Goal: Information Seeking & Learning: Learn about a topic

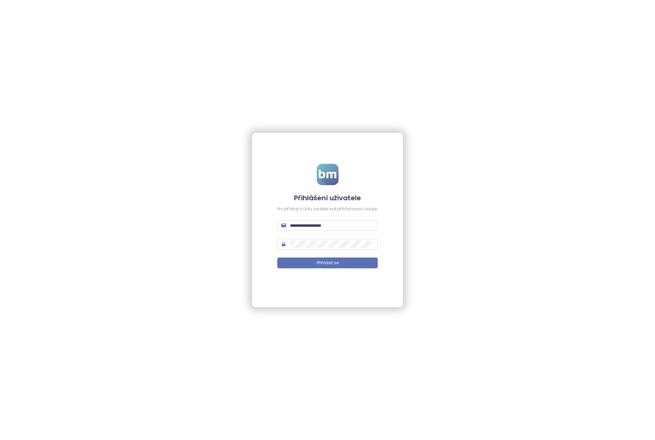
drag, startPoint x: 564, startPoint y: 64, endPoint x: 548, endPoint y: 64, distance: 15.7
click at [564, 64] on div "Přihlášení uživatele Pro přístup k účtu zadejte své přihlašovací údaje. Přihlás…" at bounding box center [327, 220] width 655 height 440
click at [317, 222] on input "text" at bounding box center [332, 225] width 84 height 7
paste input "**********"
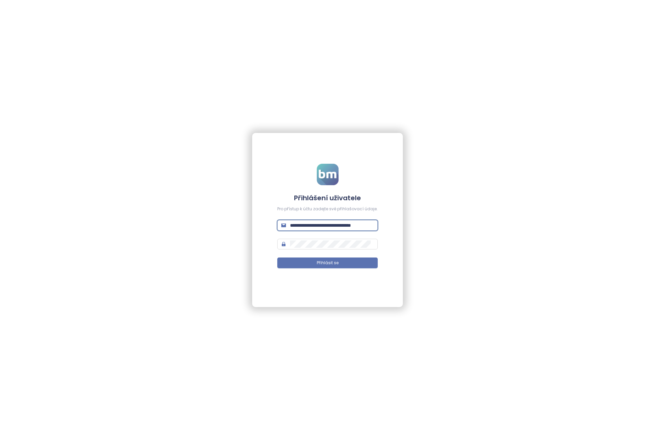
type input "**********"
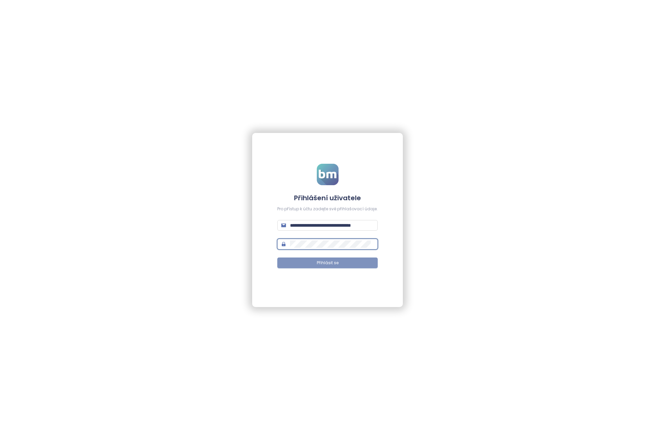
click at [335, 267] on button "Přihlásit se" at bounding box center [327, 262] width 100 height 11
click at [330, 261] on span "Přihlásit se" at bounding box center [328, 263] width 22 height 6
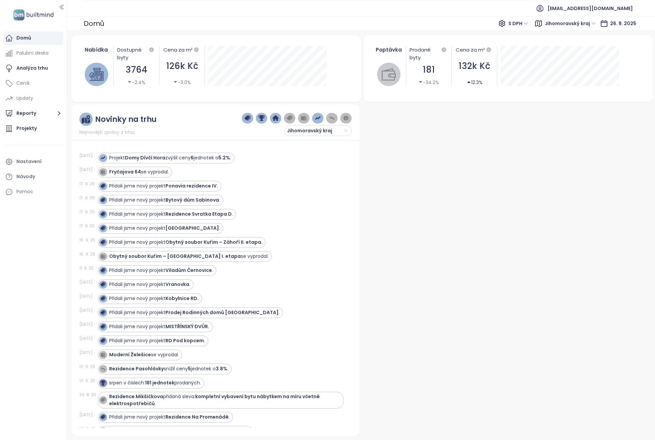
click at [23, 38] on div "Domů" at bounding box center [23, 38] width 15 height 8
click at [29, 130] on div "Projekty" at bounding box center [26, 128] width 20 height 8
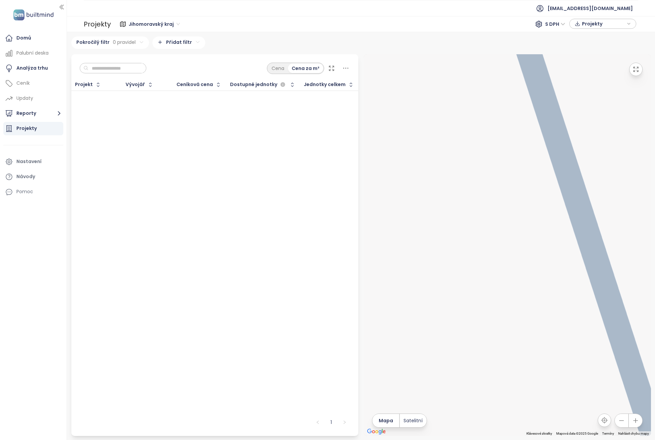
click at [143, 24] on span "Jihomoravský kraj" at bounding box center [154, 24] width 51 height 10
click at [136, 48] on div "[GEOGRAPHIC_DATA]" at bounding box center [155, 48] width 49 height 7
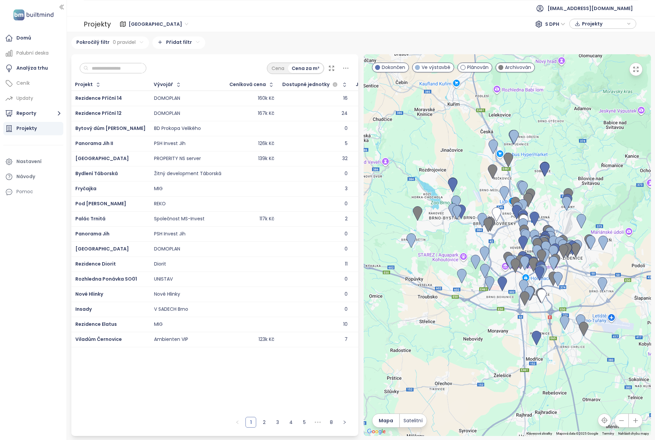
click at [502, 69] on span at bounding box center [500, 67] width 5 height 5
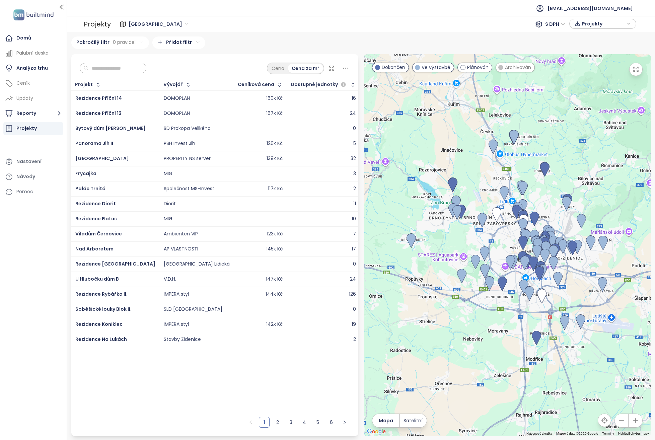
click at [378, 68] on span at bounding box center [377, 67] width 5 height 5
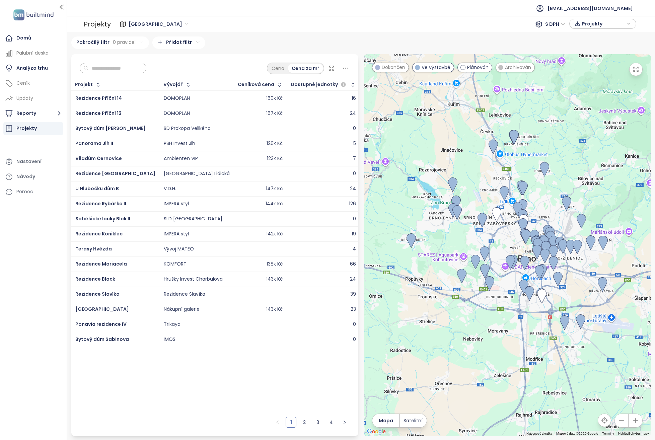
click at [461, 68] on span at bounding box center [462, 67] width 5 height 5
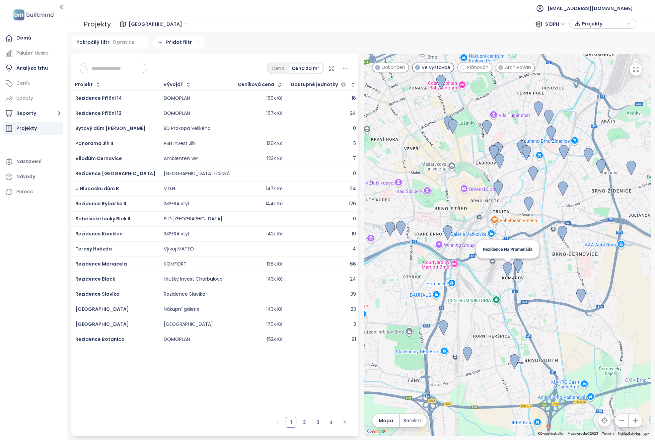
click at [505, 269] on img at bounding box center [507, 269] width 9 height 15
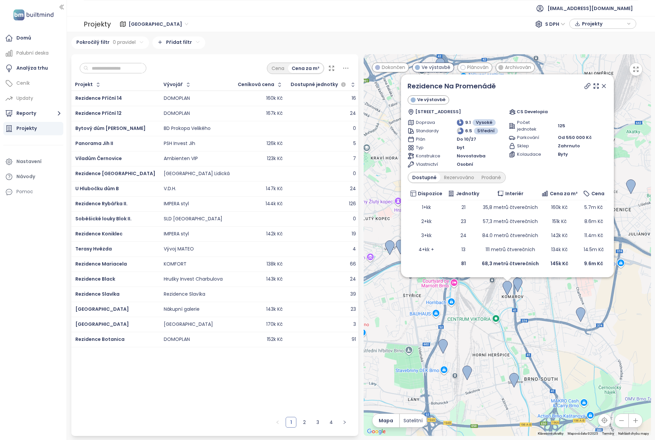
click at [600, 87] on icon at bounding box center [603, 86] width 7 height 7
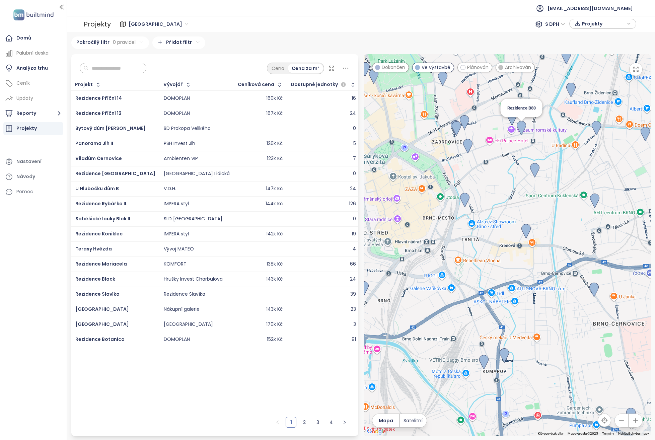
click at [520, 125] on img at bounding box center [521, 128] width 9 height 15
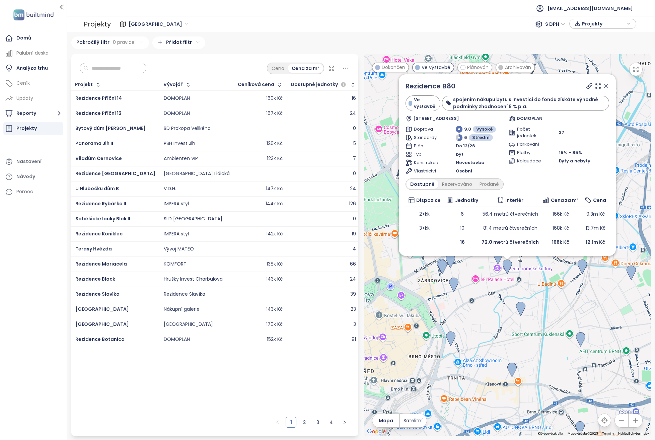
click at [606, 85] on icon at bounding box center [605, 86] width 7 height 7
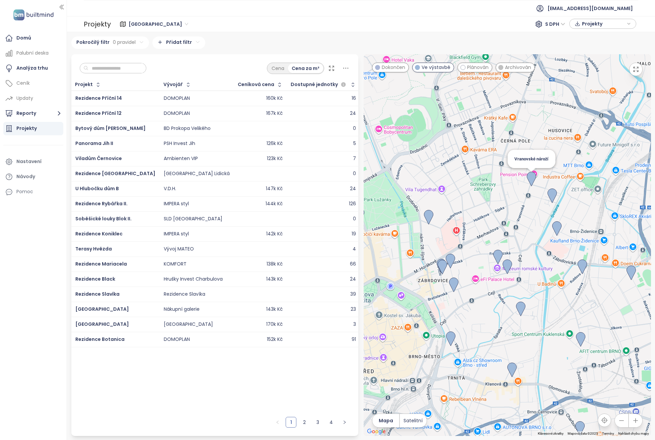
click at [531, 179] on img at bounding box center [531, 179] width 9 height 15
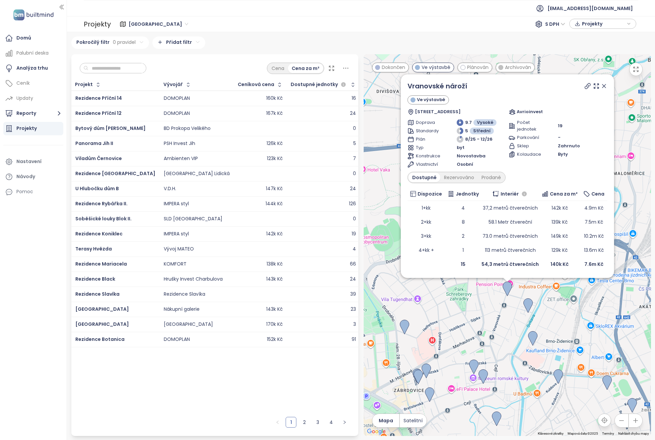
click at [601, 85] on icon at bounding box center [603, 86] width 7 height 7
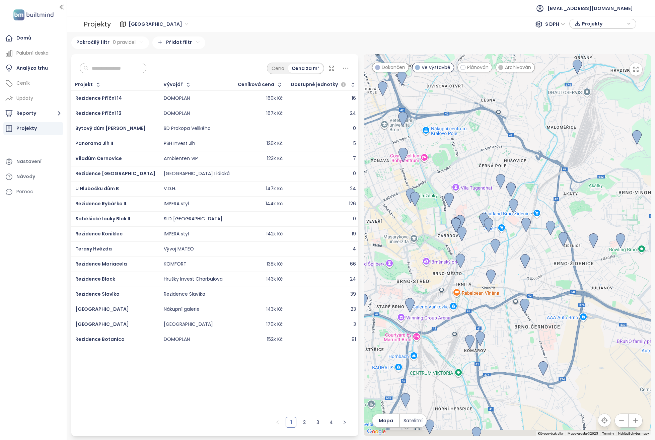
drag, startPoint x: 506, startPoint y: 338, endPoint x: 522, endPoint y: 182, distance: 156.6
click at [522, 182] on div at bounding box center [507, 245] width 287 height 382
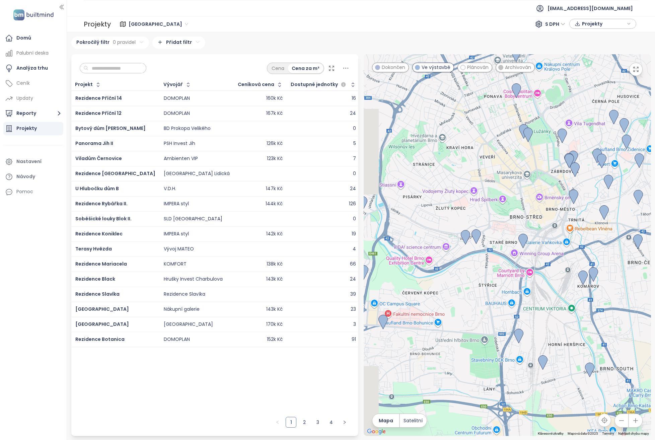
drag, startPoint x: 450, startPoint y: 242, endPoint x: 559, endPoint y: 225, distance: 110.5
click at [559, 225] on div at bounding box center [507, 245] width 287 height 382
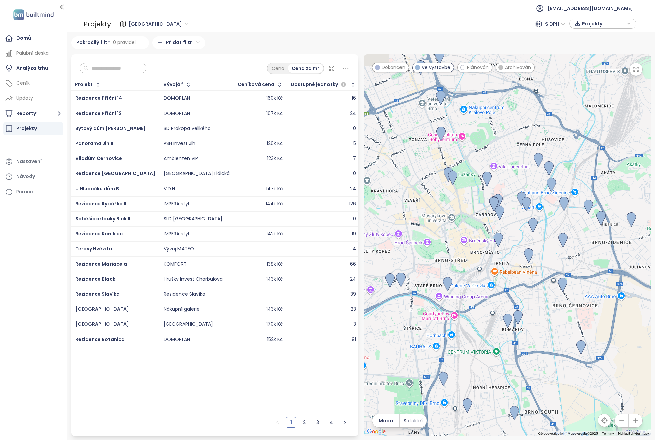
drag, startPoint x: 552, startPoint y: 174, endPoint x: 460, endPoint y: 233, distance: 109.7
click at [460, 233] on div at bounding box center [507, 245] width 287 height 382
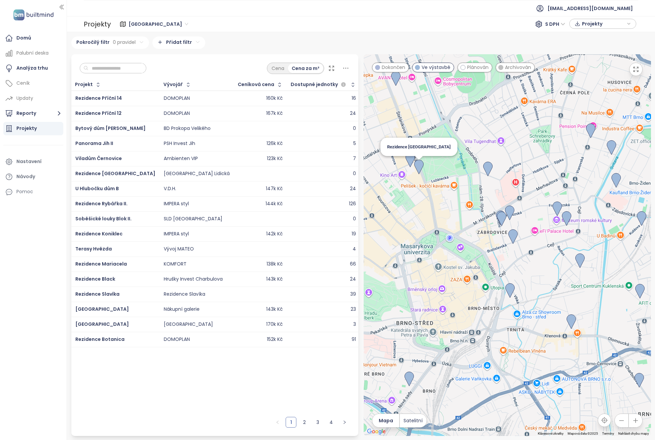
click at [417, 165] on img at bounding box center [418, 167] width 9 height 15
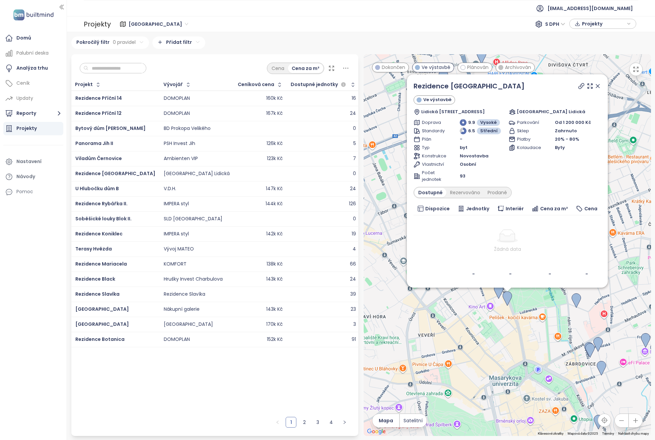
click at [597, 86] on icon at bounding box center [597, 85] width 3 height 3
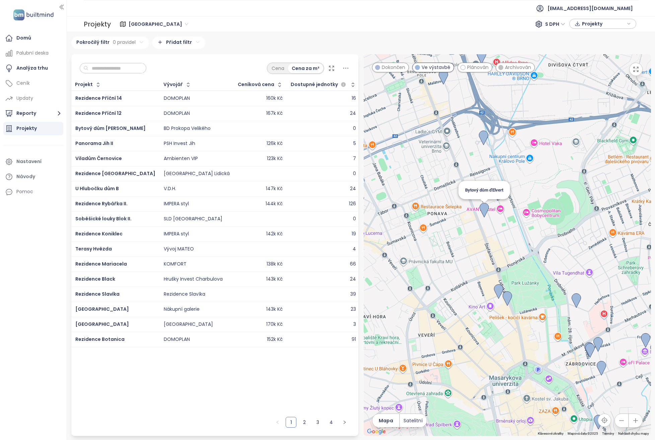
click at [483, 212] on img at bounding box center [483, 210] width 9 height 15
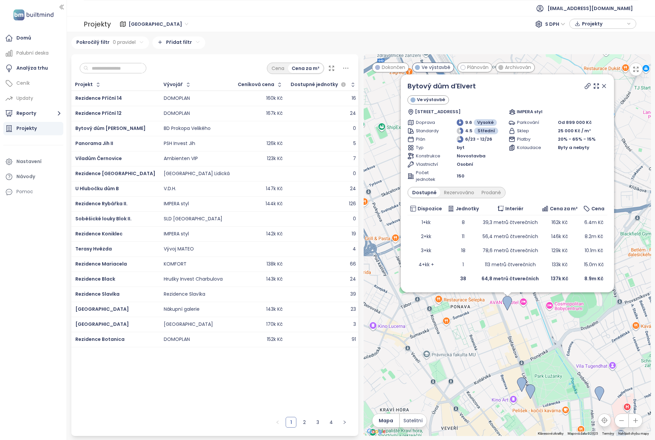
click at [602, 87] on icon at bounding box center [603, 85] width 3 height 3
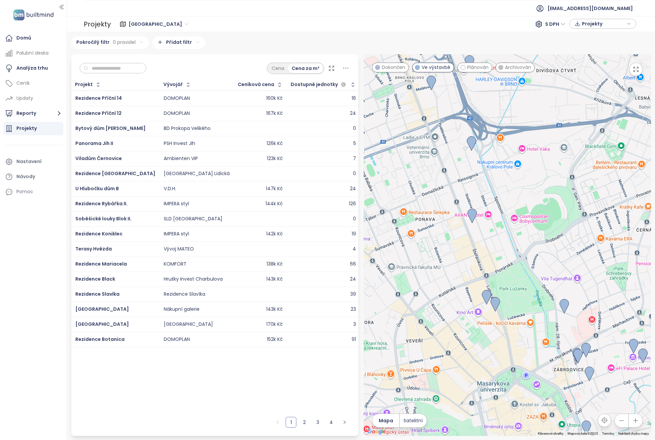
drag, startPoint x: 565, startPoint y: 284, endPoint x: 530, endPoint y: 194, distance: 96.5
click at [530, 194] on div at bounding box center [507, 245] width 287 height 382
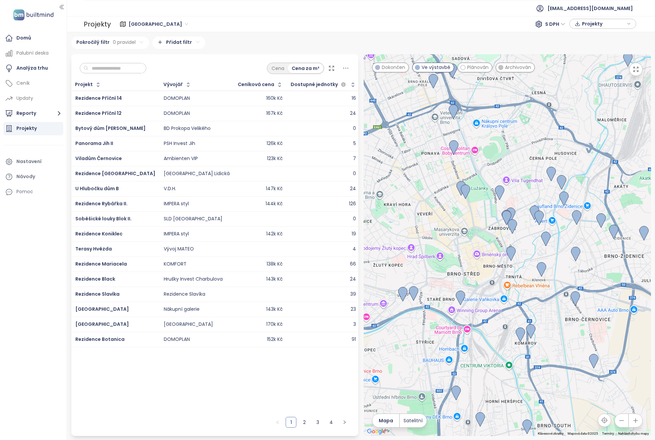
drag, startPoint x: 514, startPoint y: 326, endPoint x: 464, endPoint y: 212, distance: 124.7
click at [464, 212] on div at bounding box center [507, 245] width 287 height 382
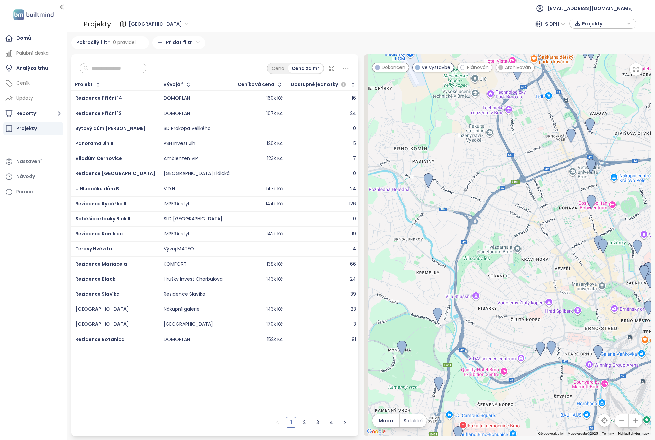
drag, startPoint x: 446, startPoint y: 243, endPoint x: 586, endPoint y: 300, distance: 151.1
click at [586, 300] on div at bounding box center [507, 245] width 287 height 382
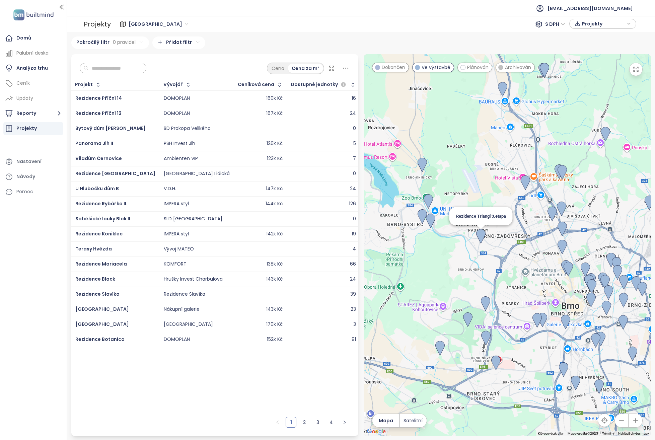
click at [481, 234] on img at bounding box center [480, 236] width 9 height 15
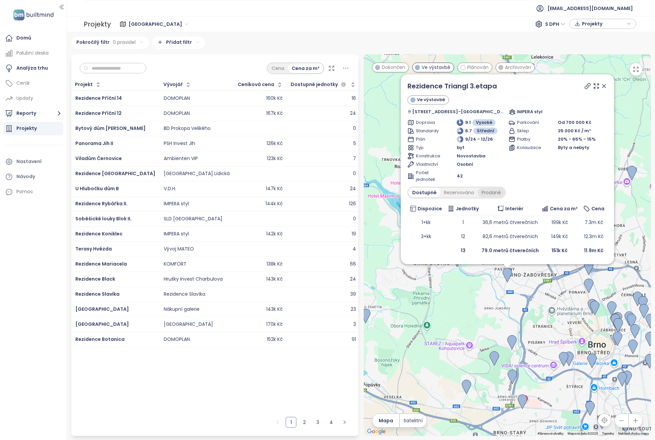
click at [487, 192] on div "Prodané" at bounding box center [491, 192] width 27 height 9
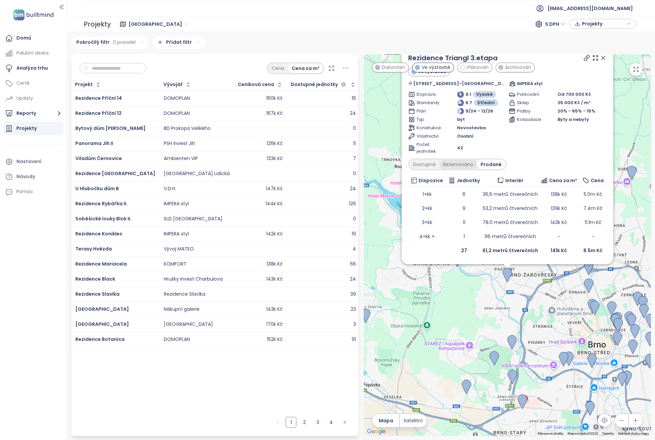
click at [459, 162] on div "Rezervováno" at bounding box center [457, 164] width 37 height 9
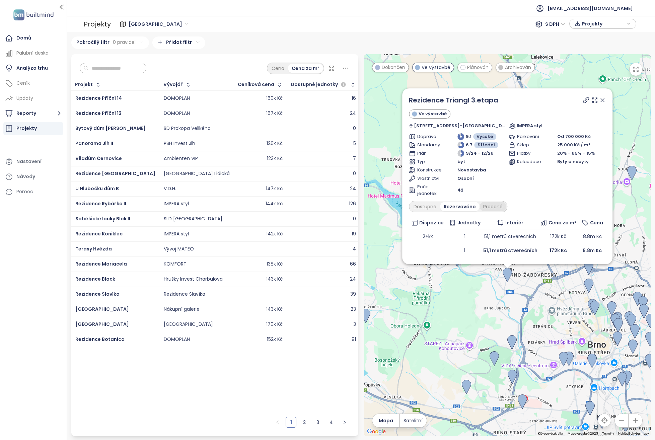
click at [496, 205] on div "Prodané" at bounding box center [492, 206] width 27 height 9
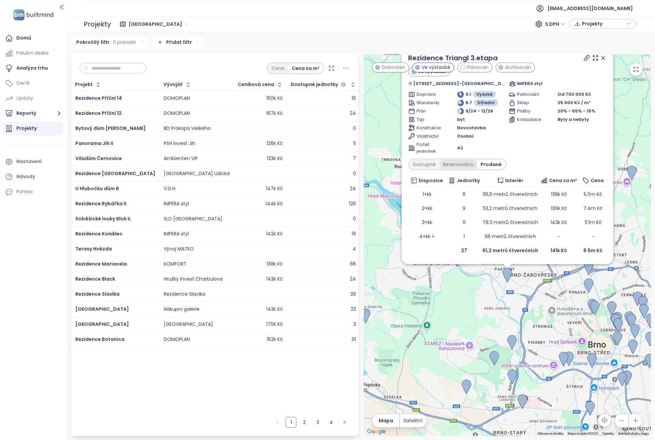
click at [461, 163] on div "Rezervováno" at bounding box center [457, 164] width 37 height 9
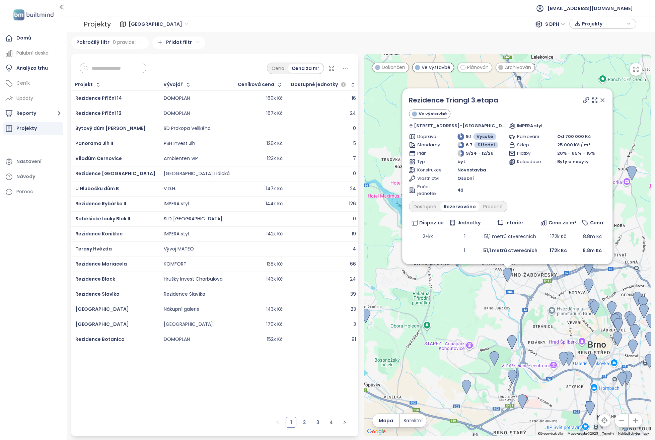
click at [601, 99] on icon at bounding box center [602, 99] width 3 height 3
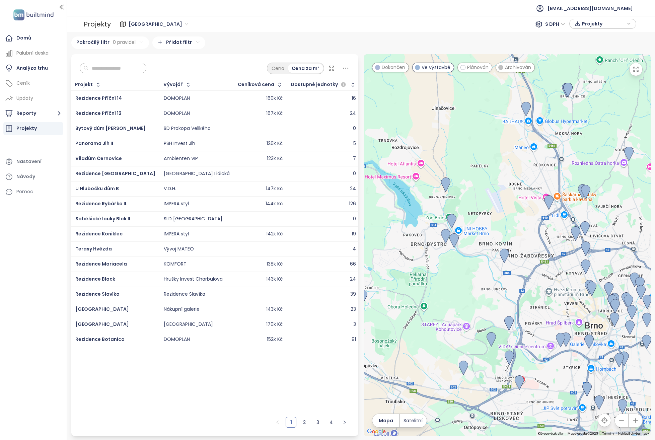
drag, startPoint x: 497, startPoint y: 309, endPoint x: 494, endPoint y: 289, distance: 20.0
click at [494, 289] on div at bounding box center [507, 245] width 287 height 382
click at [446, 183] on img at bounding box center [445, 184] width 9 height 15
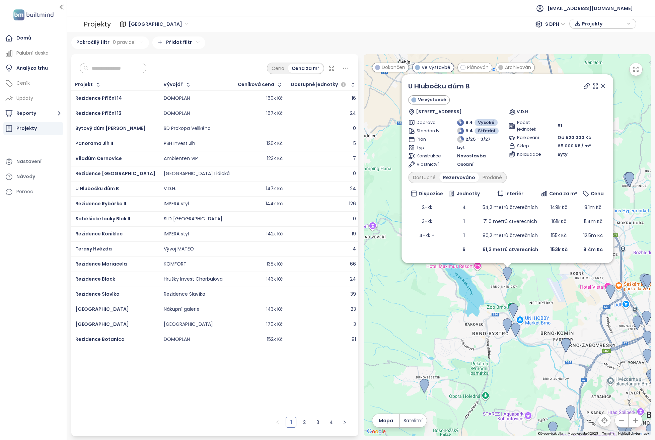
click at [600, 85] on icon at bounding box center [603, 86] width 7 height 7
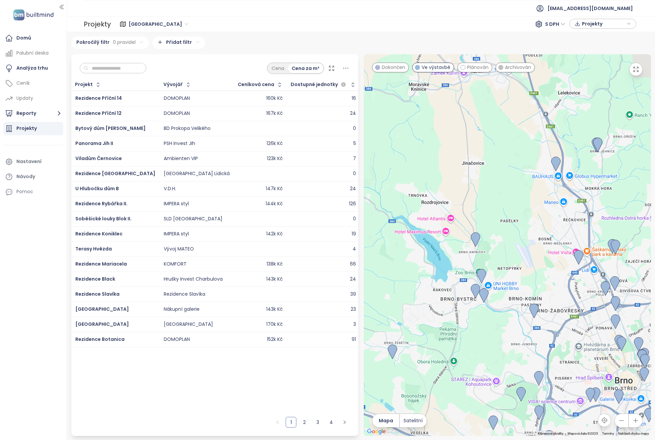
drag, startPoint x: 567, startPoint y: 235, endPoint x: 479, endPoint y: 72, distance: 185.0
click at [479, 72] on div "Chcete-li navigovat, stiskněte klávesy se šipkami." at bounding box center [507, 245] width 287 height 382
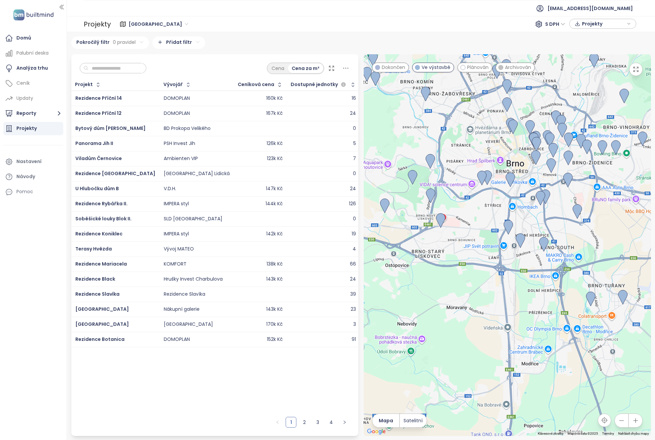
drag, startPoint x: 511, startPoint y: 246, endPoint x: 481, endPoint y: 197, distance: 58.0
click at [481, 197] on div at bounding box center [507, 245] width 287 height 382
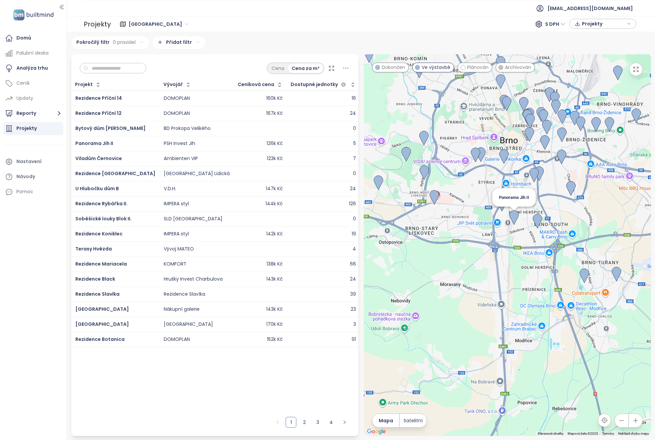
click at [513, 217] on img at bounding box center [513, 217] width 9 height 15
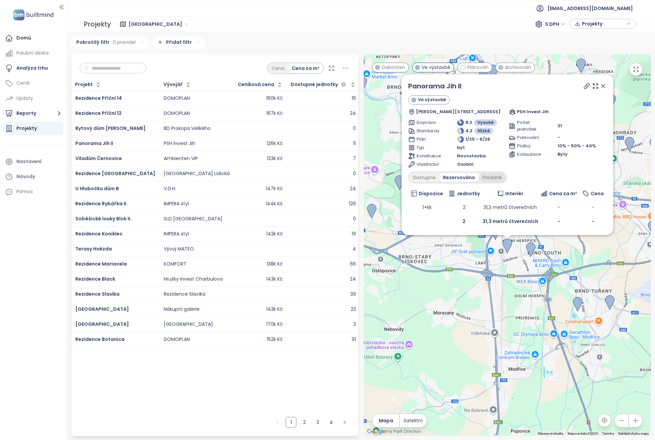
click at [495, 176] on div "Prodané" at bounding box center [492, 177] width 27 height 9
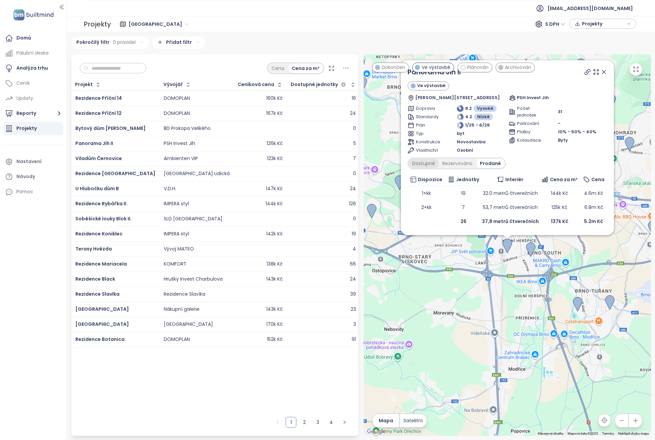
click at [426, 164] on div "Dostupné" at bounding box center [423, 163] width 30 height 9
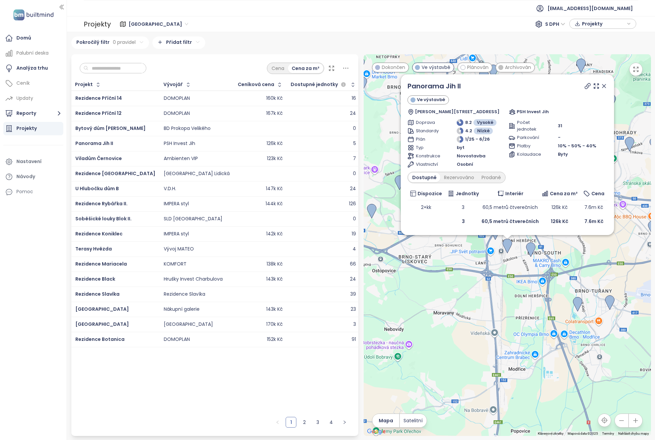
click at [601, 84] on icon at bounding box center [603, 86] width 7 height 7
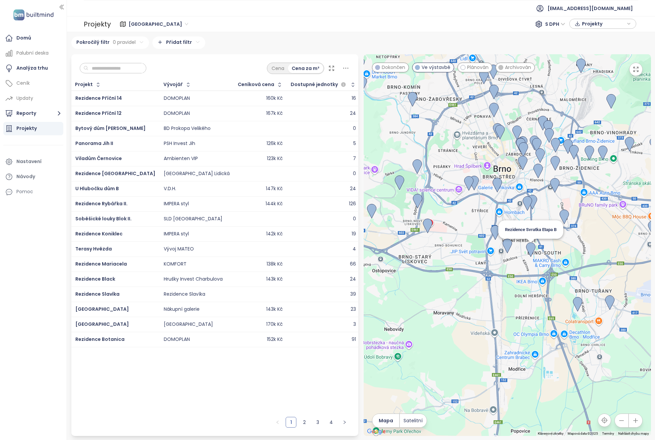
click at [531, 250] on img at bounding box center [530, 249] width 9 height 15
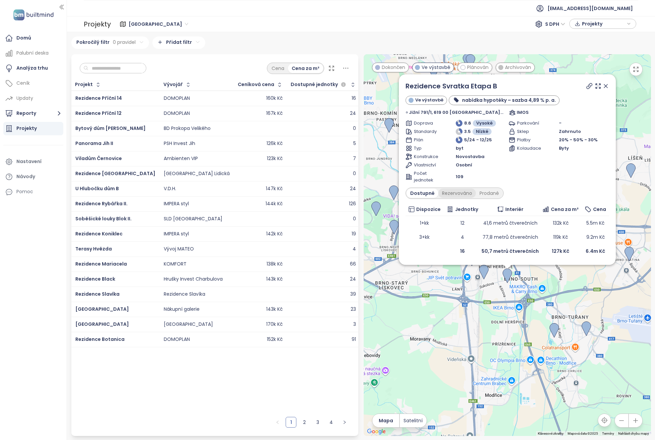
click at [454, 192] on div "Rezervováno" at bounding box center [456, 192] width 37 height 9
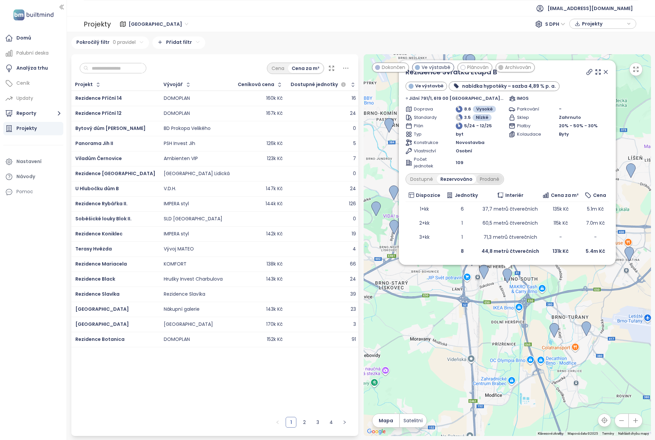
click at [493, 179] on div "Prodané" at bounding box center [489, 178] width 27 height 9
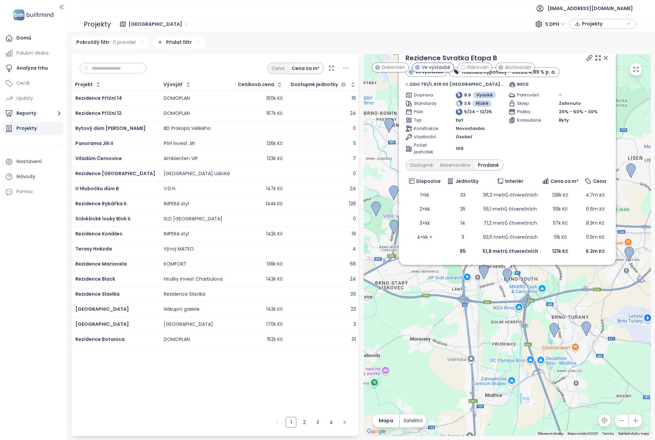
drag, startPoint x: 601, startPoint y: 57, endPoint x: 596, endPoint y: 68, distance: 11.6
click at [604, 57] on icon at bounding box center [605, 57] width 3 height 3
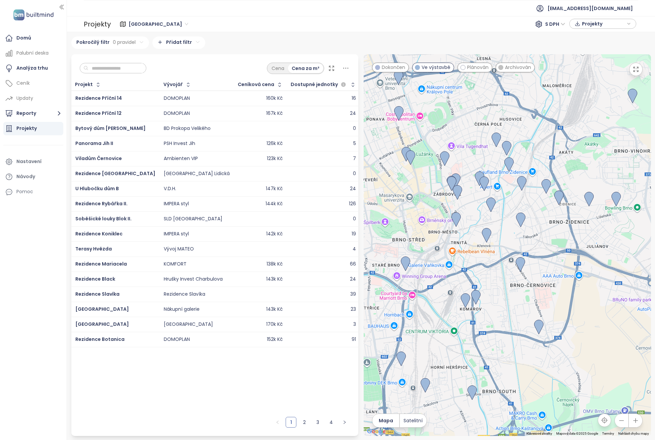
drag, startPoint x: 506, startPoint y: 177, endPoint x: 501, endPoint y: 271, distance: 94.2
click at [501, 271] on div at bounding box center [507, 245] width 287 height 382
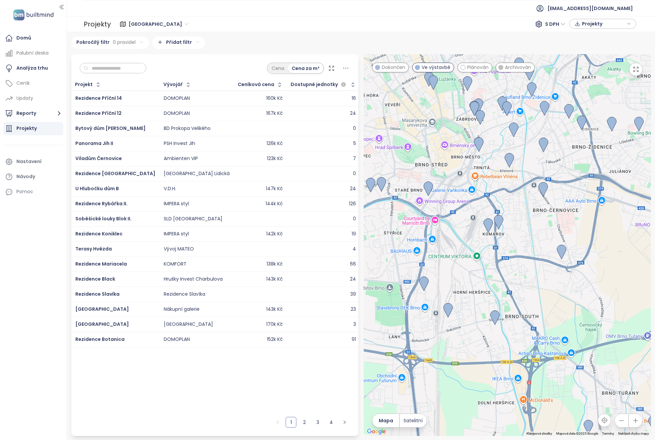
drag, startPoint x: 469, startPoint y: 259, endPoint x: 492, endPoint y: 183, distance: 79.7
click at [492, 183] on div at bounding box center [507, 245] width 287 height 382
click at [428, 189] on img at bounding box center [428, 188] width 9 height 15
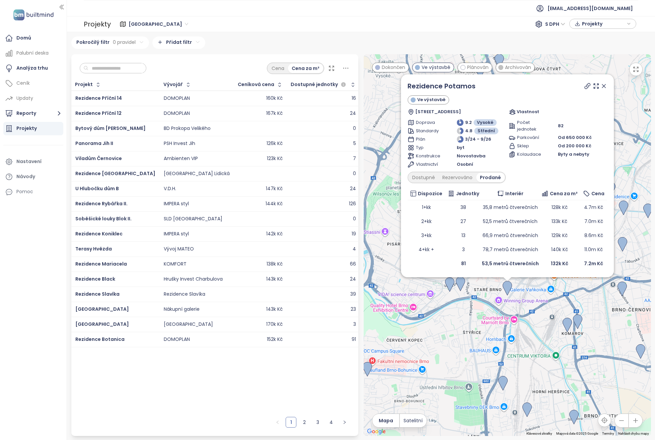
click at [601, 85] on icon at bounding box center [603, 86] width 7 height 7
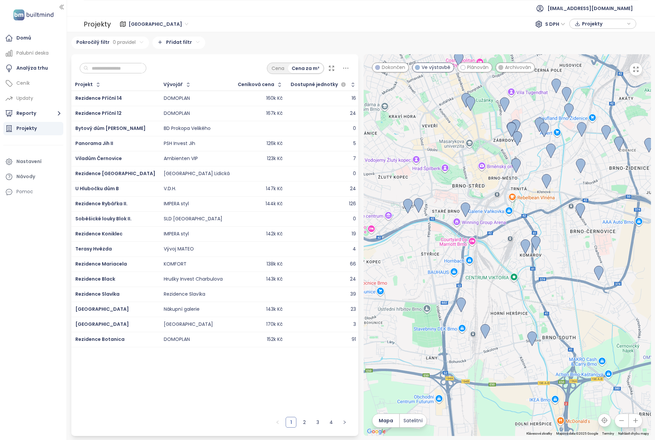
drag, startPoint x: 548, startPoint y: 294, endPoint x: 506, endPoint y: 215, distance: 89.4
click at [506, 215] on div at bounding box center [507, 245] width 287 height 382
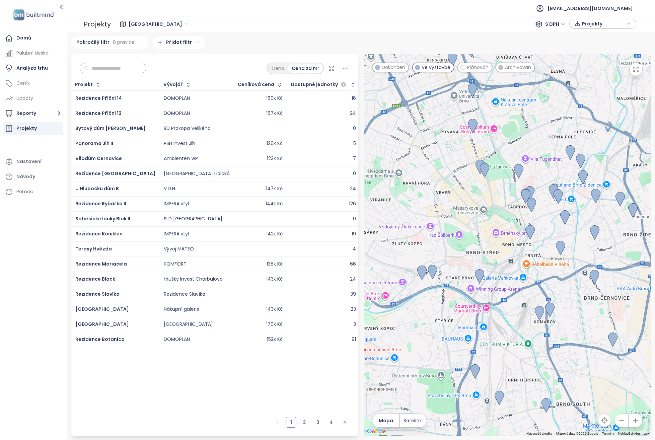
drag, startPoint x: 455, startPoint y: 196, endPoint x: 467, endPoint y: 266, distance: 70.4
click at [467, 266] on div at bounding box center [507, 245] width 287 height 382
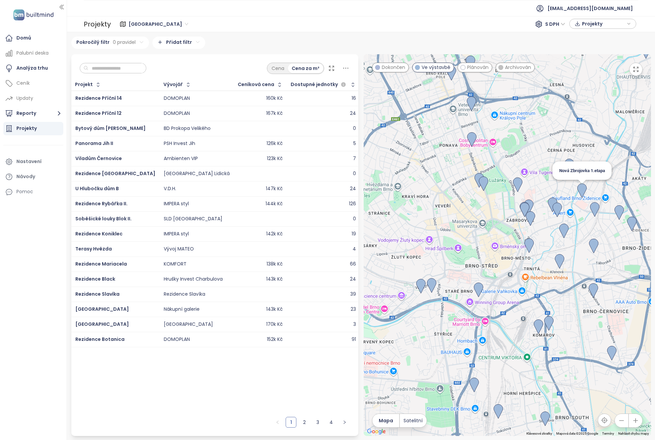
click at [580, 190] on img at bounding box center [581, 190] width 9 height 15
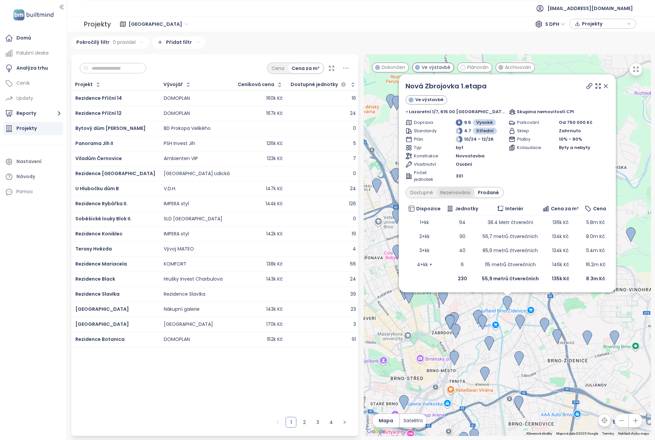
click at [453, 191] on div "Rezervováno" at bounding box center [455, 192] width 37 height 9
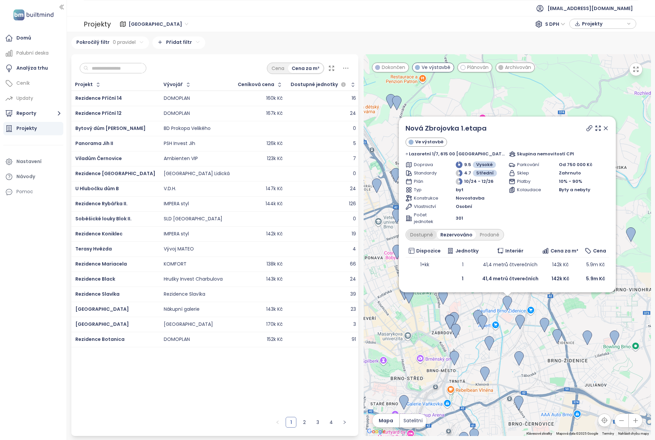
click at [427, 234] on div "Dostupné" at bounding box center [421, 234] width 30 height 9
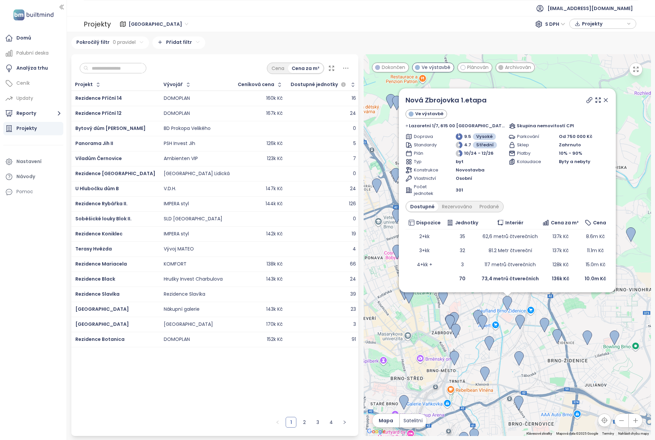
click at [602, 99] on icon at bounding box center [605, 100] width 7 height 7
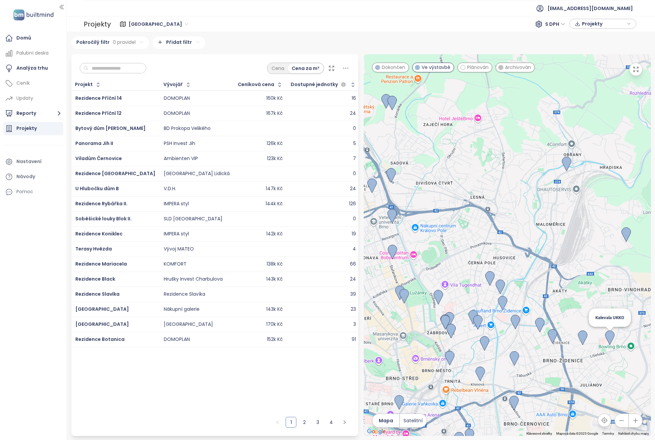
click at [608, 333] on img at bounding box center [609, 337] width 9 height 15
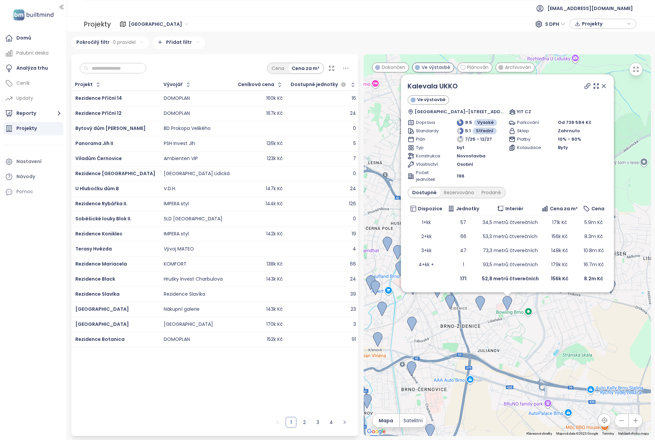
click at [549, 337] on div "Kalevala UKKO Ve výstavbě [GEOGRAPHIC_DATA]-[GEOGRAPHIC_DATA] 644, 628 00 [GEOG…" at bounding box center [507, 245] width 287 height 382
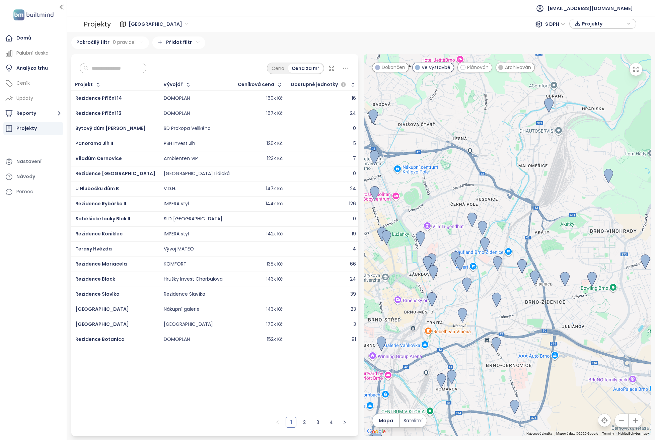
drag, startPoint x: 456, startPoint y: 321, endPoint x: 545, endPoint y: 297, distance: 92.8
click at [545, 297] on div at bounding box center [507, 245] width 287 height 382
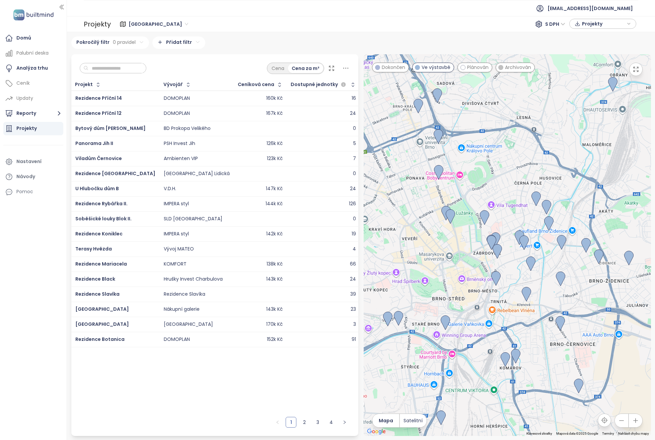
drag, startPoint x: 470, startPoint y: 299, endPoint x: 508, endPoint y: 288, distance: 39.7
click at [508, 288] on div at bounding box center [507, 245] width 287 height 382
click at [452, 215] on img at bounding box center [450, 216] width 9 height 15
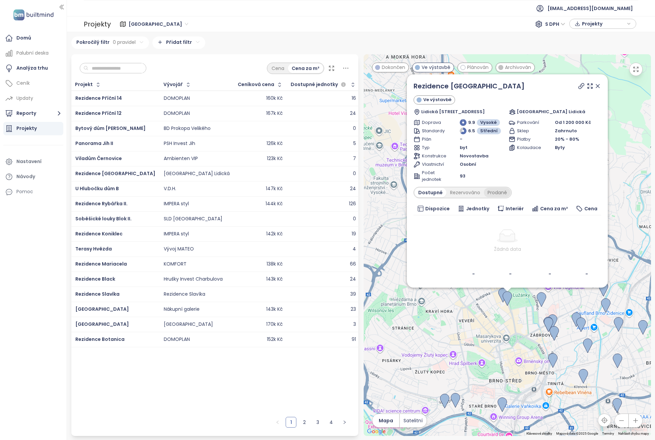
click at [503, 190] on div "Prodané" at bounding box center [497, 192] width 27 height 9
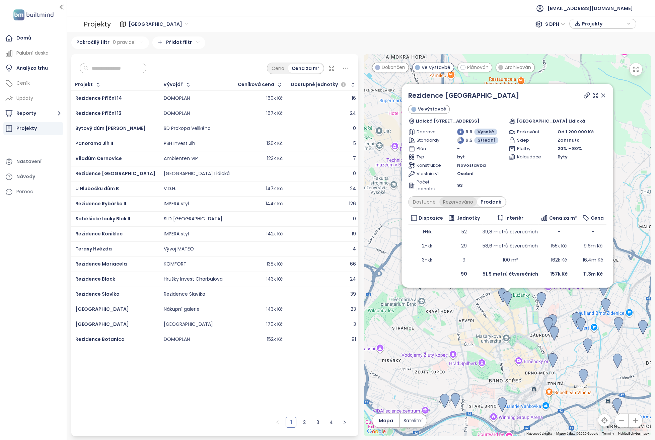
click at [461, 201] on div "Rezervováno" at bounding box center [457, 201] width 37 height 9
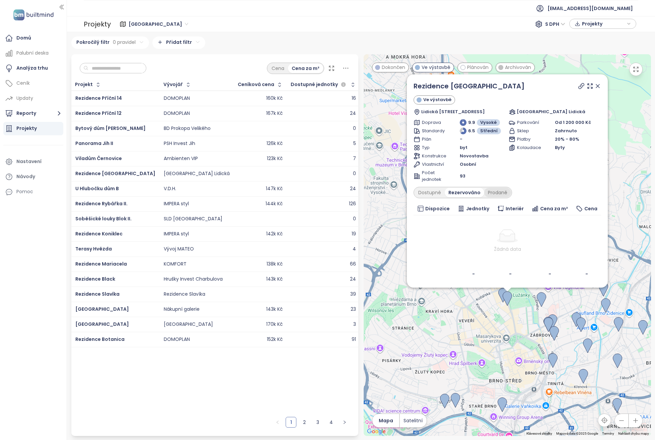
click at [496, 191] on div "Prodané" at bounding box center [497, 192] width 27 height 9
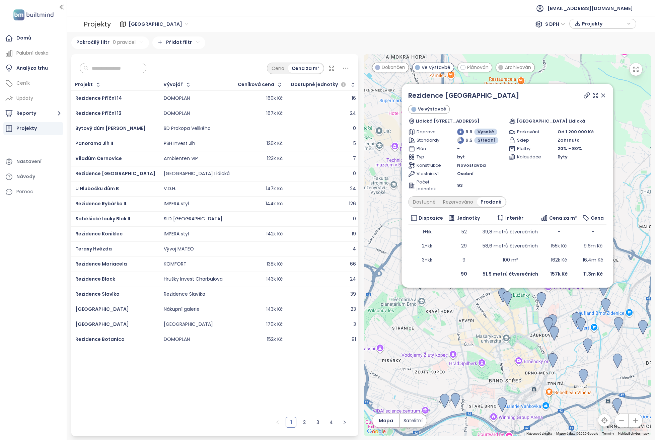
click at [601, 95] on icon at bounding box center [602, 95] width 3 height 3
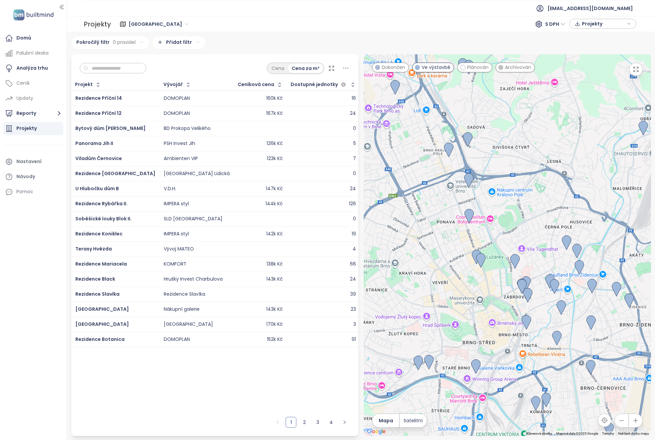
drag, startPoint x: 505, startPoint y: 302, endPoint x: 487, endPoint y: 273, distance: 34.3
click at [487, 273] on div at bounding box center [507, 245] width 287 height 382
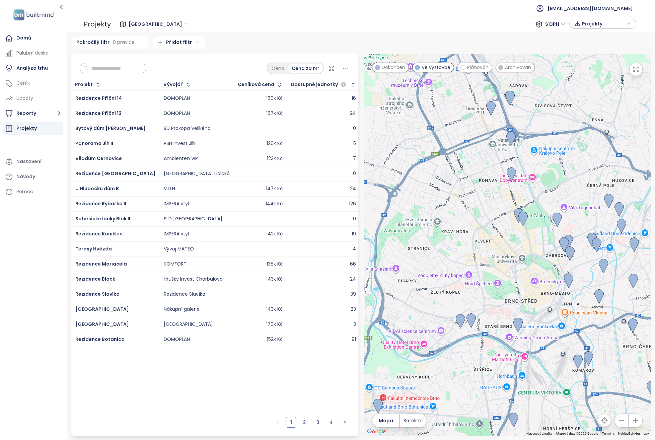
drag, startPoint x: 439, startPoint y: 339, endPoint x: 483, endPoint y: 297, distance: 61.1
click at [483, 297] on div at bounding box center [507, 245] width 287 height 382
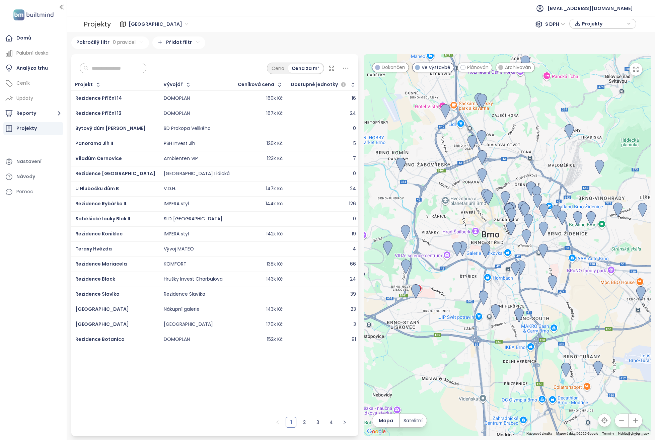
drag, startPoint x: 475, startPoint y: 355, endPoint x: 477, endPoint y: 273, distance: 81.4
click at [477, 273] on div at bounding box center [507, 245] width 287 height 382
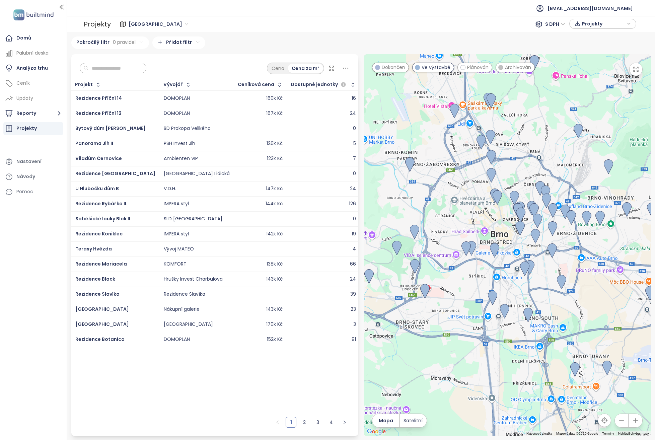
drag, startPoint x: 482, startPoint y: 116, endPoint x: 544, endPoint y: 116, distance: 62.3
click at [544, 116] on div at bounding box center [507, 245] width 287 height 382
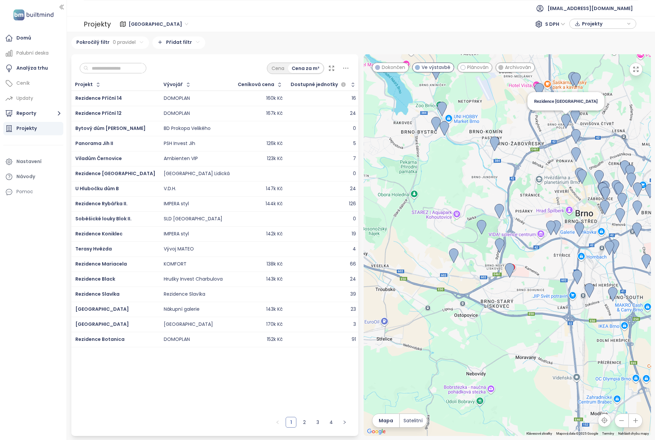
drag, startPoint x: 485, startPoint y: 145, endPoint x: 561, endPoint y: 125, distance: 79.3
click at [566, 120] on img at bounding box center [565, 121] width 9 height 15
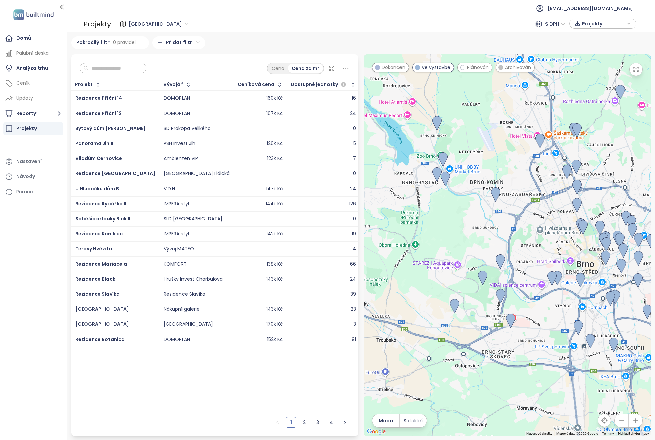
drag, startPoint x: 472, startPoint y: 135, endPoint x: 472, endPoint y: 158, distance: 23.4
click at [472, 158] on div at bounding box center [507, 245] width 287 height 382
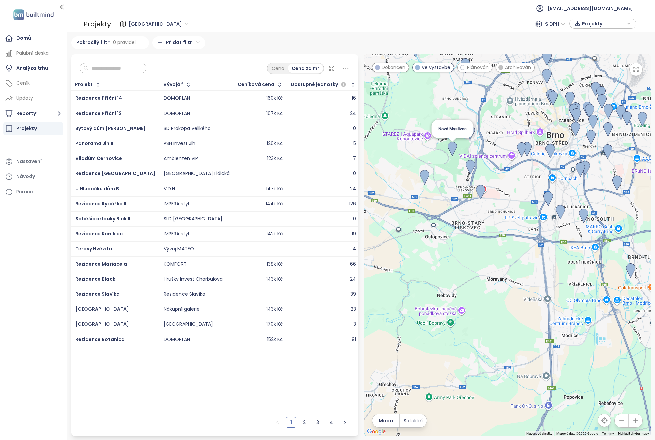
drag, startPoint x: 484, startPoint y: 277, endPoint x: 454, endPoint y: 147, distance: 133.0
click at [454, 147] on img at bounding box center [452, 149] width 9 height 15
click at [453, 148] on img at bounding box center [452, 149] width 9 height 15
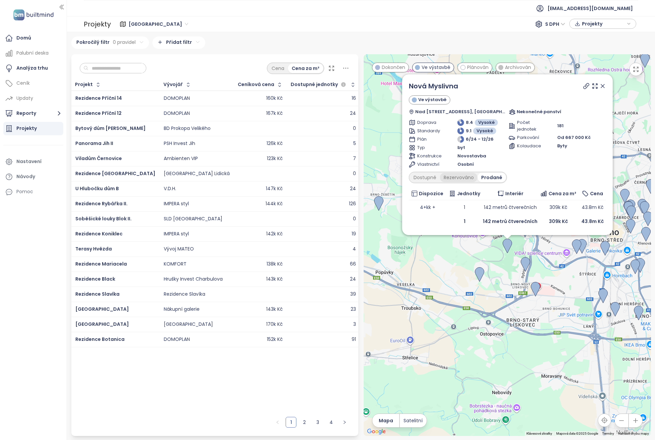
click at [460, 178] on div "Rezervováno" at bounding box center [458, 177] width 37 height 9
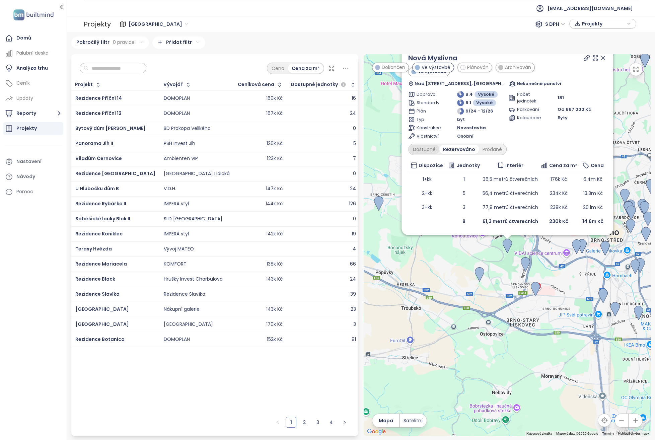
click at [420, 148] on div "Dostupné" at bounding box center [424, 149] width 30 height 9
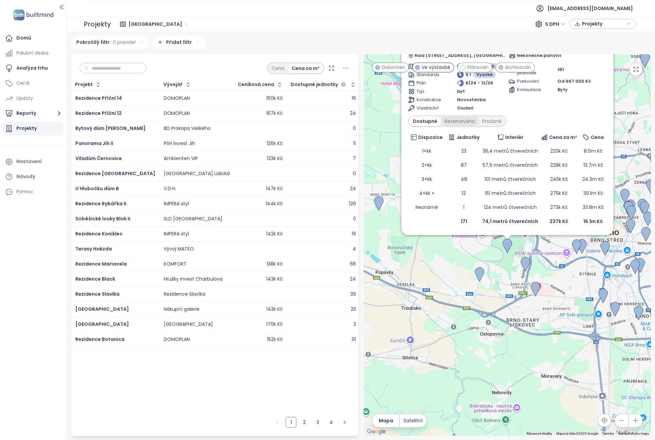
click at [462, 119] on div "Rezervováno" at bounding box center [459, 121] width 37 height 9
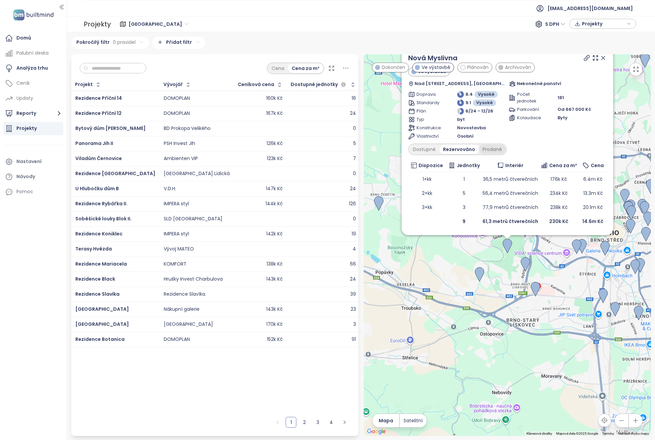
click at [492, 148] on div "Prodané" at bounding box center [492, 149] width 27 height 9
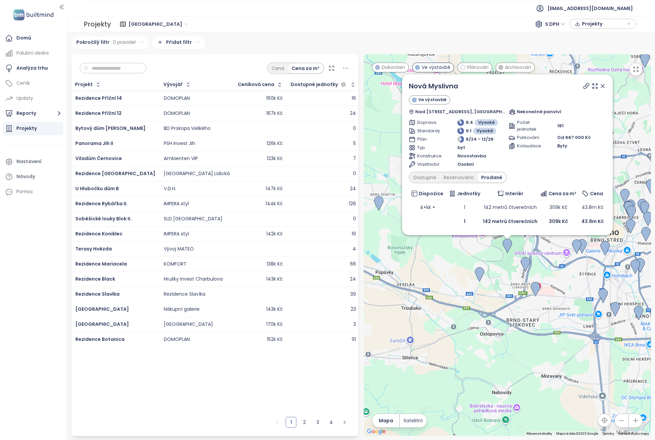
click at [606, 85] on icon at bounding box center [602, 86] width 7 height 7
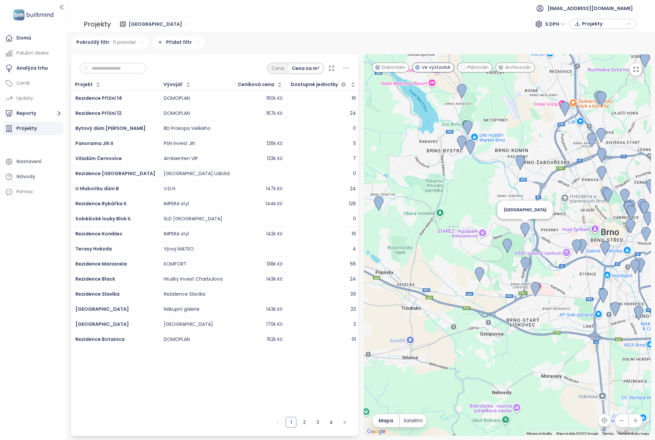
click at [525, 228] on img at bounding box center [524, 230] width 9 height 15
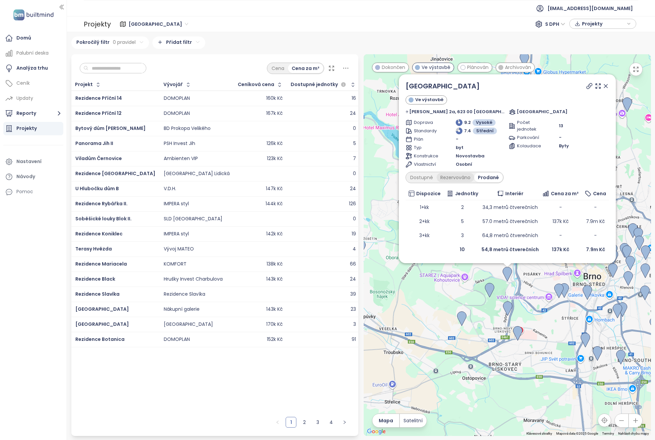
click at [459, 175] on div "Rezervováno" at bounding box center [455, 177] width 37 height 9
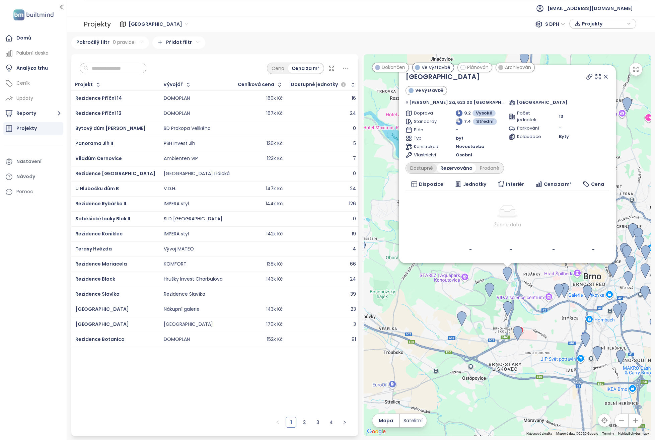
click at [425, 168] on div "Dostupné" at bounding box center [421, 167] width 30 height 9
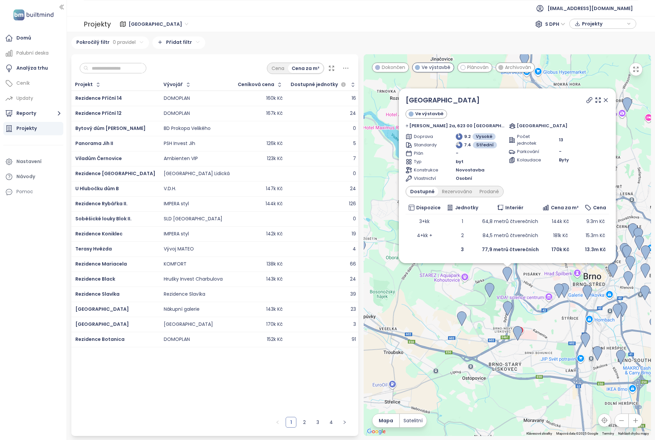
click at [604, 101] on icon at bounding box center [605, 99] width 3 height 3
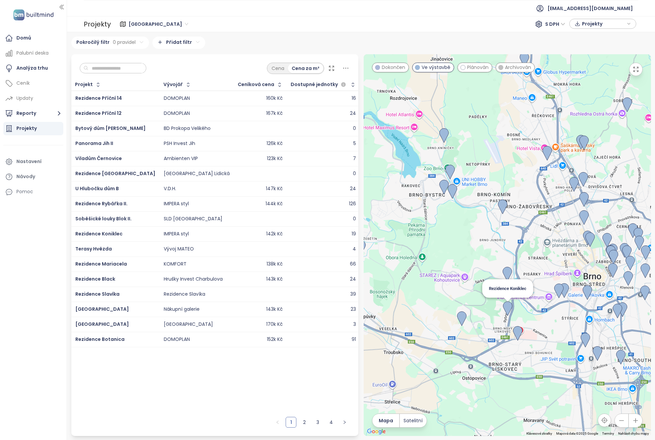
click at [508, 306] on img at bounding box center [507, 308] width 9 height 15
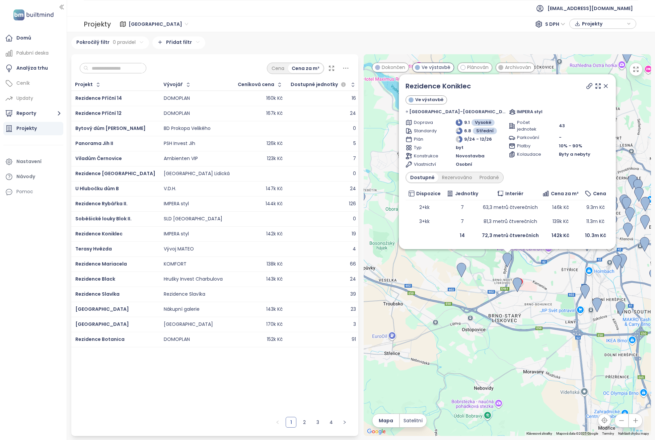
click at [604, 85] on icon at bounding box center [605, 85] width 3 height 3
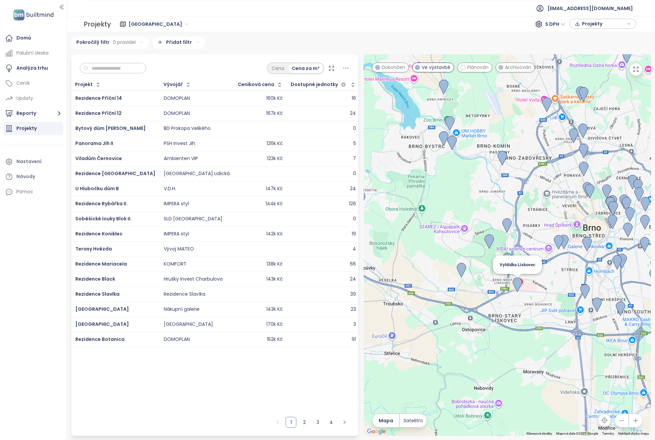
click at [518, 284] on img at bounding box center [517, 285] width 9 height 15
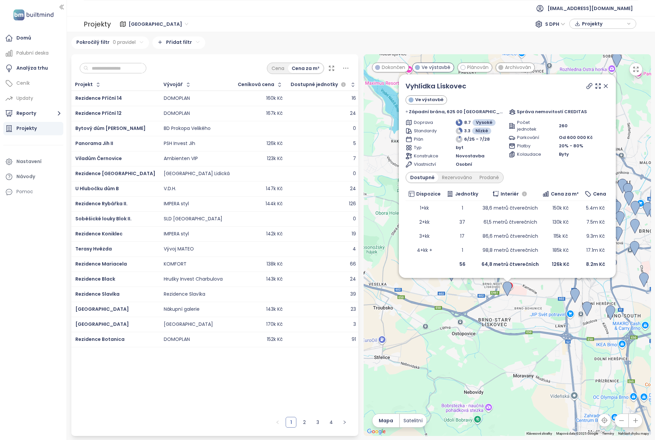
click at [606, 84] on icon at bounding box center [605, 86] width 7 height 7
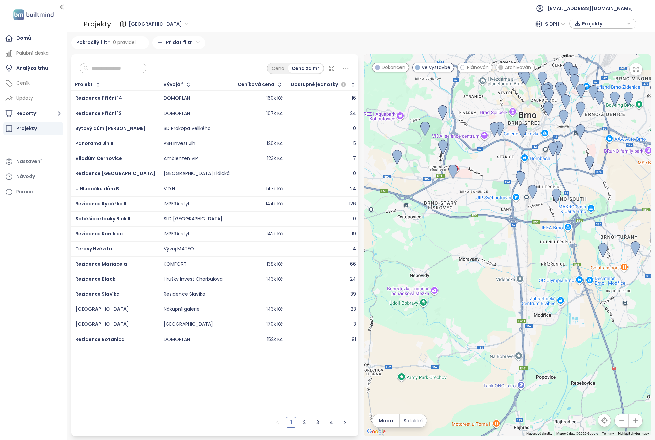
drag, startPoint x: 596, startPoint y: 343, endPoint x: 539, endPoint y: 221, distance: 134.4
click at [539, 221] on div at bounding box center [507, 245] width 287 height 382
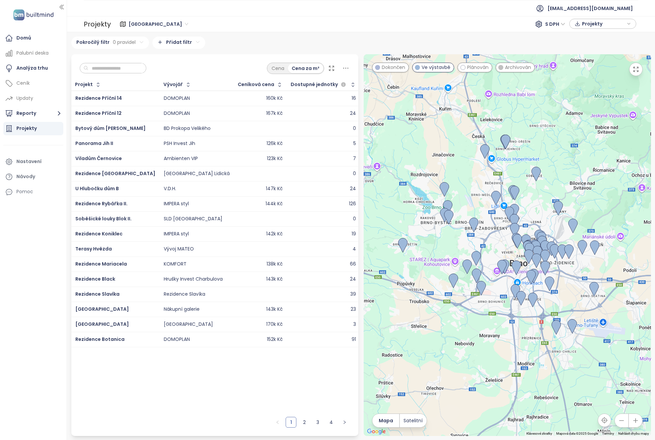
drag, startPoint x: 562, startPoint y: 254, endPoint x: 533, endPoint y: 332, distance: 83.0
click at [533, 332] on div at bounding box center [507, 245] width 287 height 382
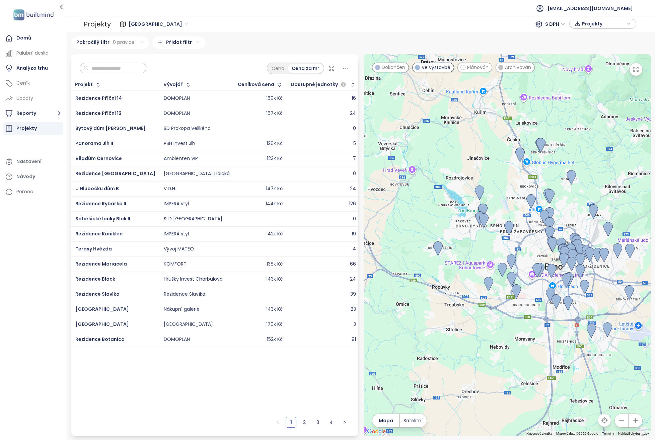
drag, startPoint x: 499, startPoint y: 312, endPoint x: 518, endPoint y: 306, distance: 19.6
click at [532, 313] on div at bounding box center [507, 245] width 287 height 382
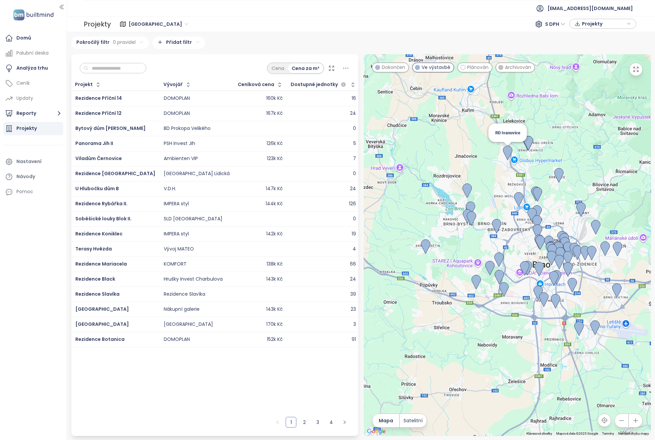
click at [509, 154] on img at bounding box center [507, 153] width 9 height 15
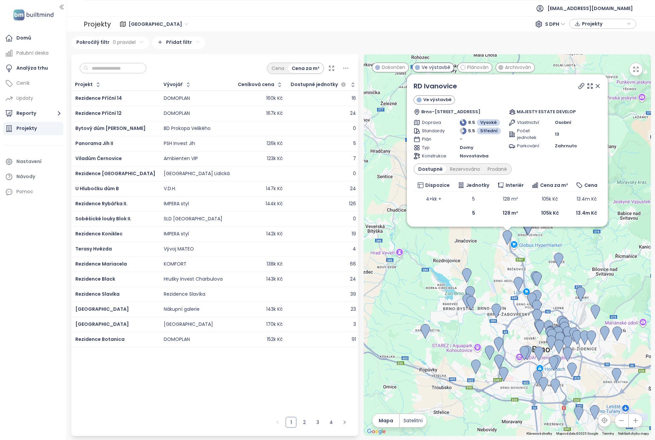
click at [598, 85] on icon at bounding box center [597, 86] width 7 height 7
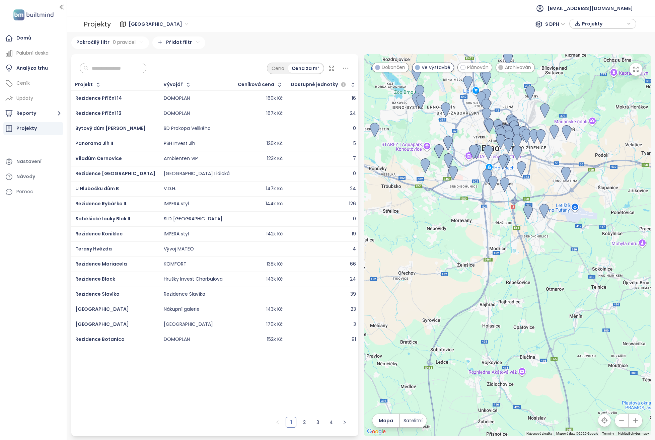
drag, startPoint x: 567, startPoint y: 298, endPoint x: 514, endPoint y: 92, distance: 212.2
click at [514, 92] on div at bounding box center [507, 245] width 287 height 382
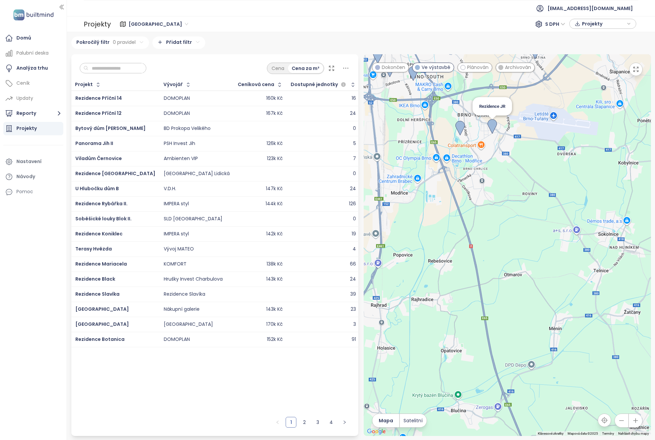
click at [492, 124] on img at bounding box center [491, 126] width 9 height 15
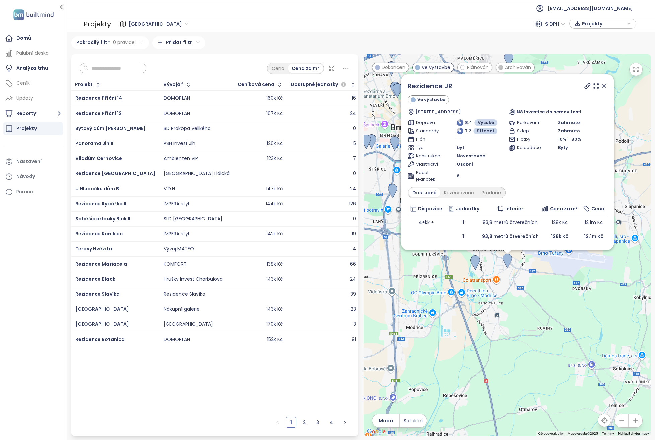
click at [601, 83] on icon at bounding box center [603, 86] width 7 height 7
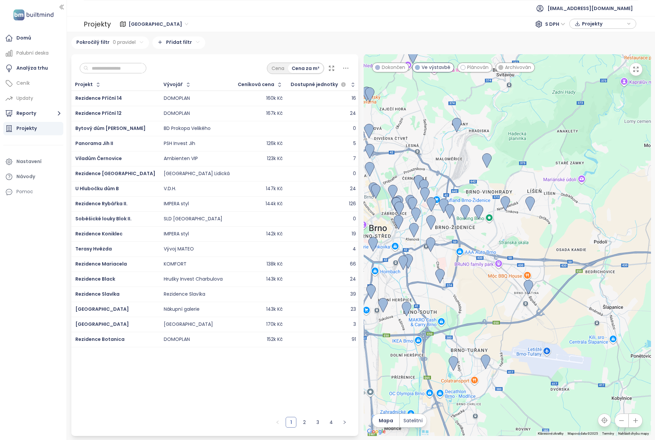
drag, startPoint x: 509, startPoint y: 197, endPoint x: 481, endPoint y: 285, distance: 92.1
click at [481, 285] on div at bounding box center [507, 245] width 287 height 382
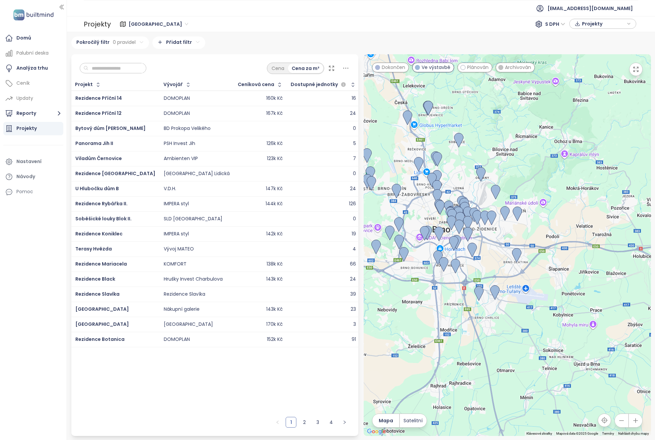
drag, startPoint x: 568, startPoint y: 239, endPoint x: 559, endPoint y: 233, distance: 10.9
click at [559, 233] on div at bounding box center [507, 245] width 287 height 382
click at [144, 21] on span "[GEOGRAPHIC_DATA]" at bounding box center [159, 24] width 60 height 10
click at [147, 36] on div "Jihomoravský kraj" at bounding box center [158, 37] width 54 height 7
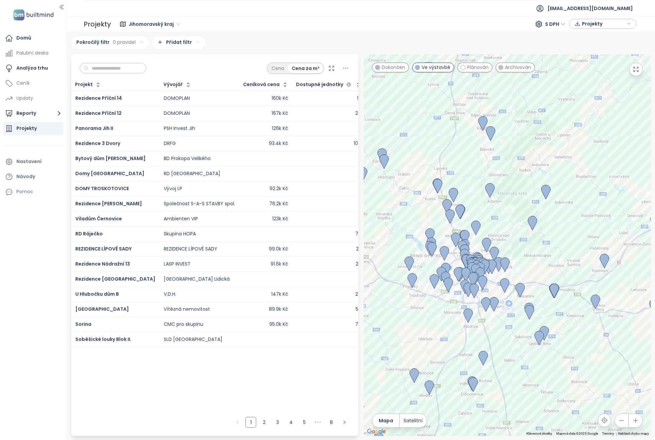
drag, startPoint x: 560, startPoint y: 197, endPoint x: 543, endPoint y: 293, distance: 97.6
click at [543, 293] on div at bounding box center [507, 245] width 287 height 382
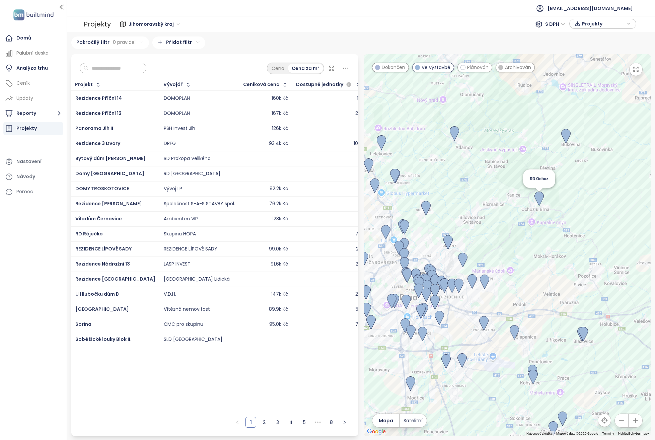
click at [539, 196] on img at bounding box center [538, 199] width 9 height 15
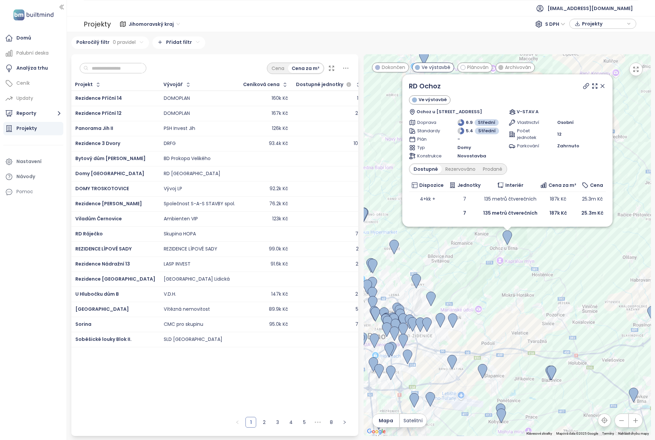
click at [599, 87] on icon at bounding box center [602, 86] width 7 height 7
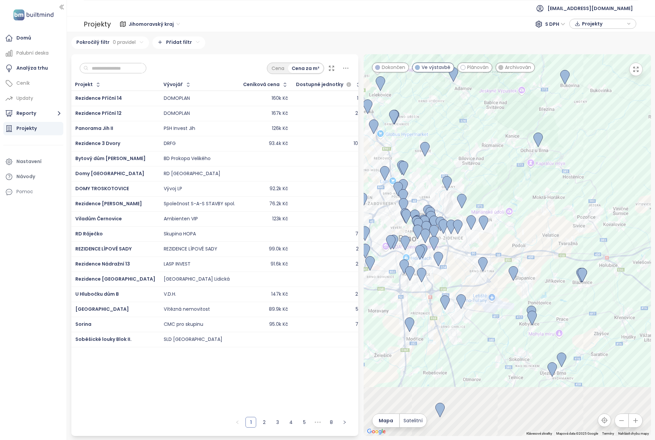
drag, startPoint x: 556, startPoint y: 298, endPoint x: 592, endPoint y: 193, distance: 111.2
click at [592, 193] on div "Chcete-li navigovat, stiskněte klávesy se šipkami." at bounding box center [507, 245] width 287 height 382
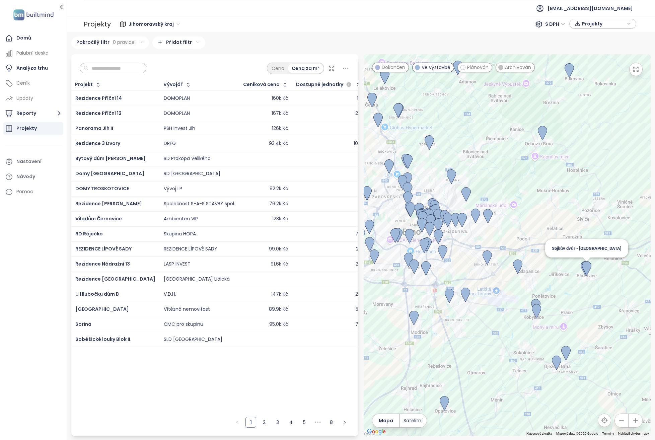
click at [588, 266] on img at bounding box center [586, 268] width 9 height 15
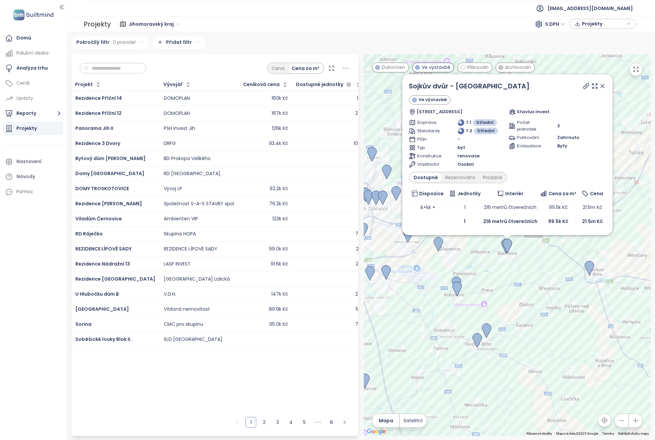
click at [600, 86] on icon at bounding box center [602, 86] width 7 height 7
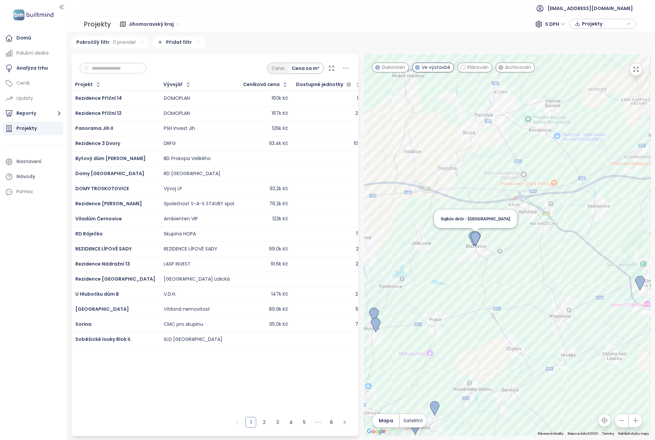
click at [476, 239] on img at bounding box center [475, 239] width 9 height 15
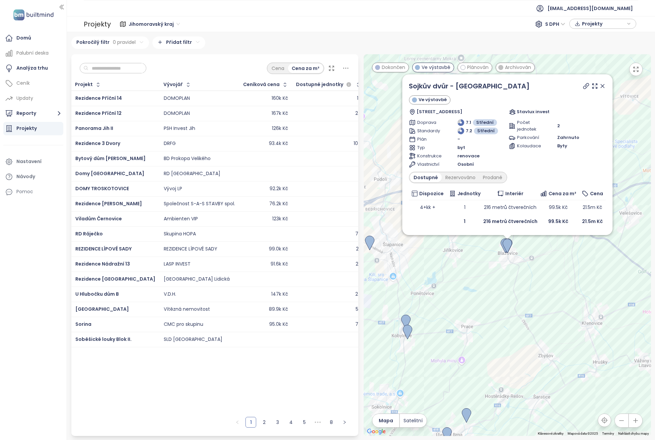
drag, startPoint x: 599, startPoint y: 83, endPoint x: 539, endPoint y: 254, distance: 181.2
click at [599, 83] on icon at bounding box center [602, 86] width 7 height 7
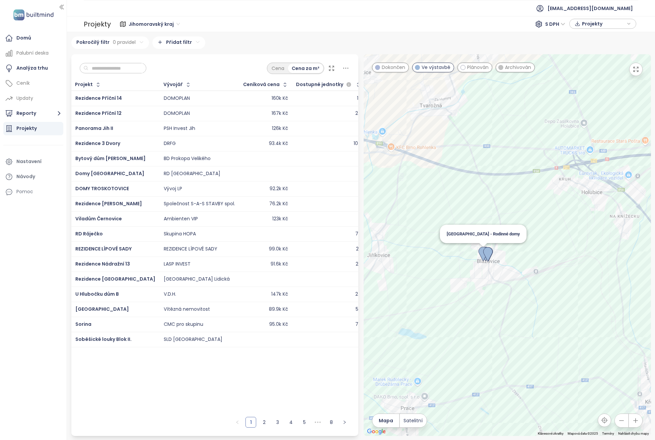
click at [481, 251] on img at bounding box center [482, 254] width 9 height 15
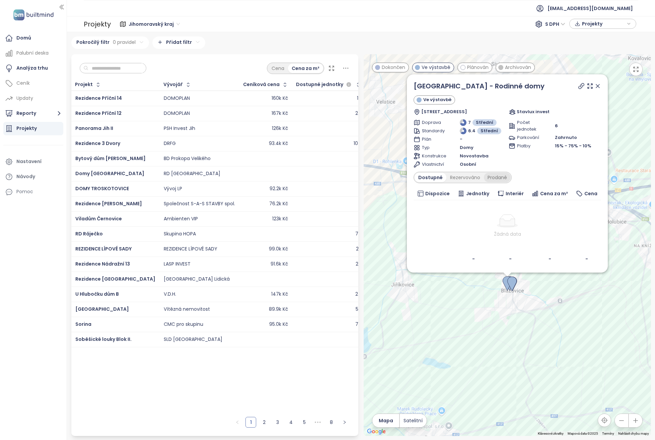
click at [497, 176] on div "Prodané" at bounding box center [497, 177] width 27 height 9
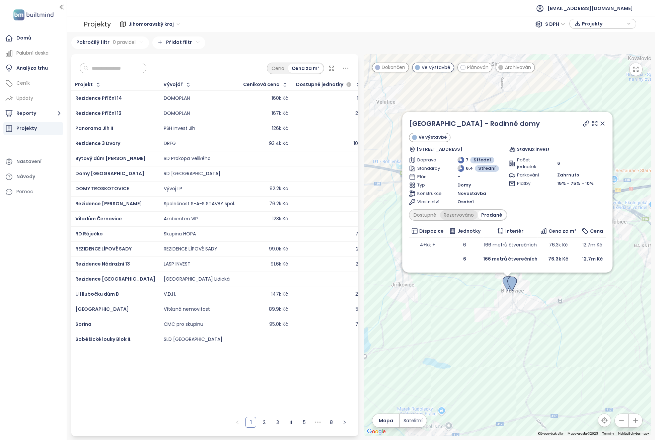
click at [458, 217] on div "Rezervováno" at bounding box center [458, 214] width 37 height 9
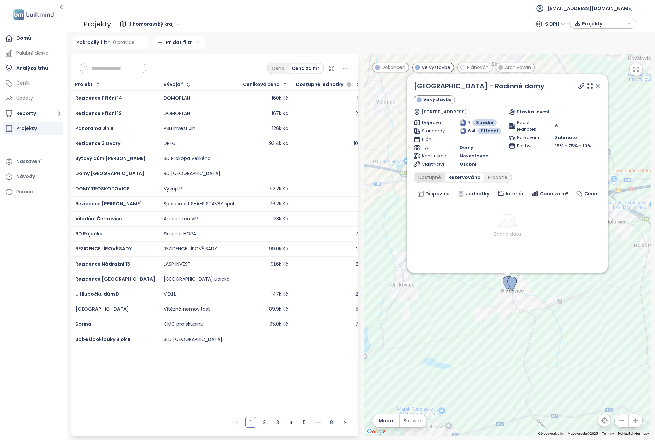
click at [438, 176] on div "Dostupné" at bounding box center [429, 177] width 30 height 9
click at [498, 178] on div "Prodané" at bounding box center [497, 177] width 27 height 9
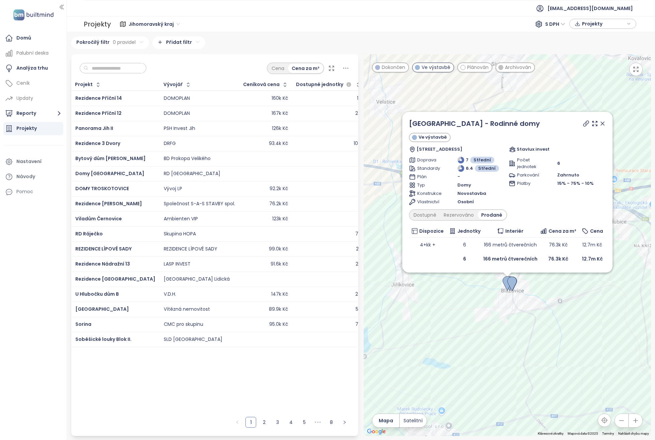
click at [599, 124] on icon at bounding box center [602, 123] width 7 height 7
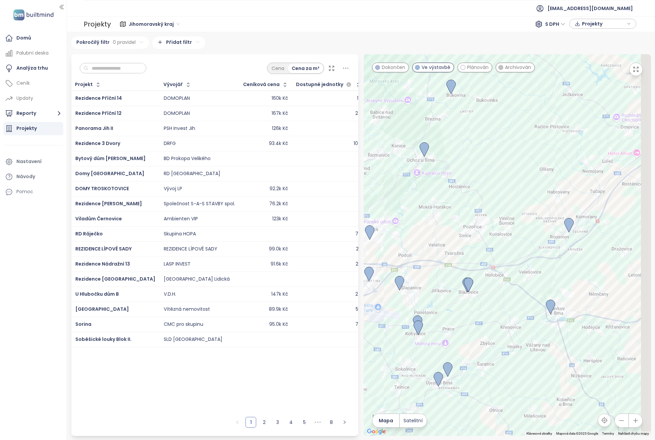
drag, startPoint x: 573, startPoint y: 256, endPoint x: 490, endPoint y: 284, distance: 86.5
click at [490, 284] on div at bounding box center [507, 245] width 287 height 382
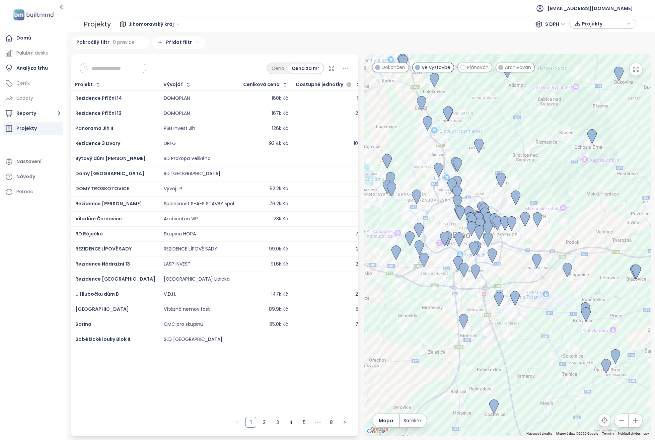
drag, startPoint x: 443, startPoint y: 233, endPoint x: 611, endPoint y: 220, distance: 168.9
click at [611, 220] on div at bounding box center [507, 245] width 287 height 382
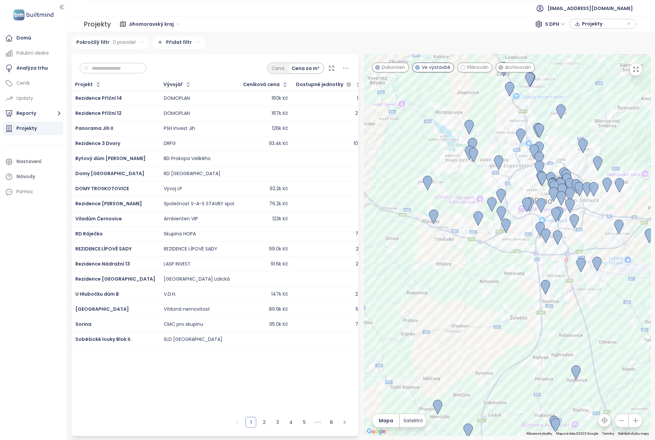
drag, startPoint x: 475, startPoint y: 263, endPoint x: 557, endPoint y: 228, distance: 89.6
click at [557, 228] on div at bounding box center [507, 245] width 287 height 382
